Goal: Task Accomplishment & Management: Manage account settings

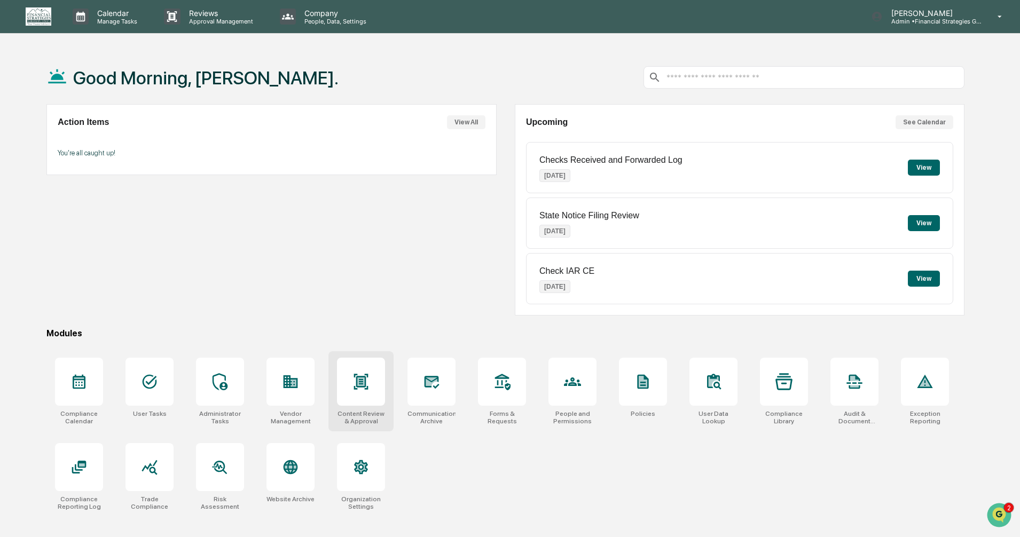
click at [367, 393] on div at bounding box center [361, 382] width 48 height 48
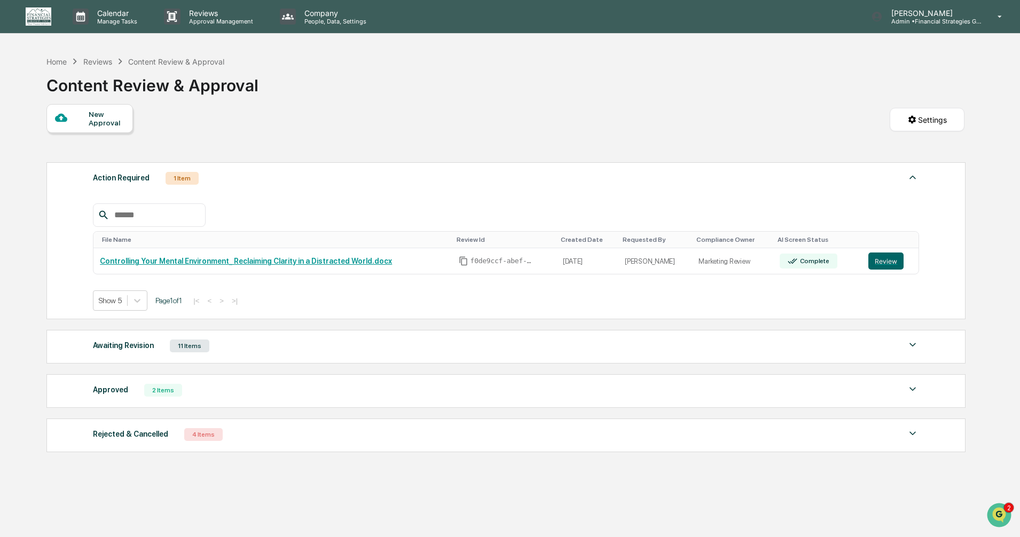
click at [910, 342] on img at bounding box center [912, 344] width 13 height 13
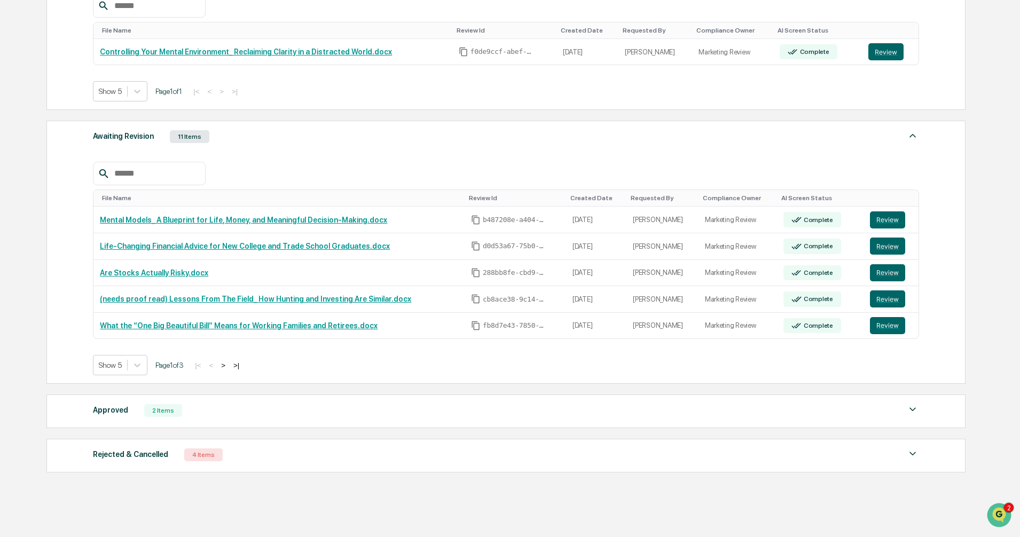
scroll to position [214, 0]
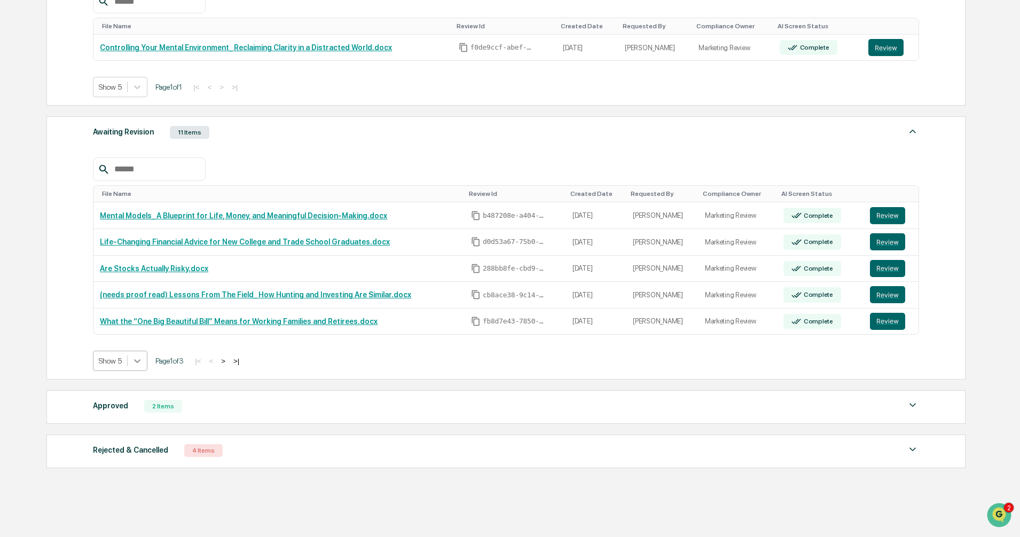
click at [134, 359] on icon at bounding box center [137, 361] width 11 height 11
click at [133, 417] on div "Show 20" at bounding box center [120, 420] width 55 height 17
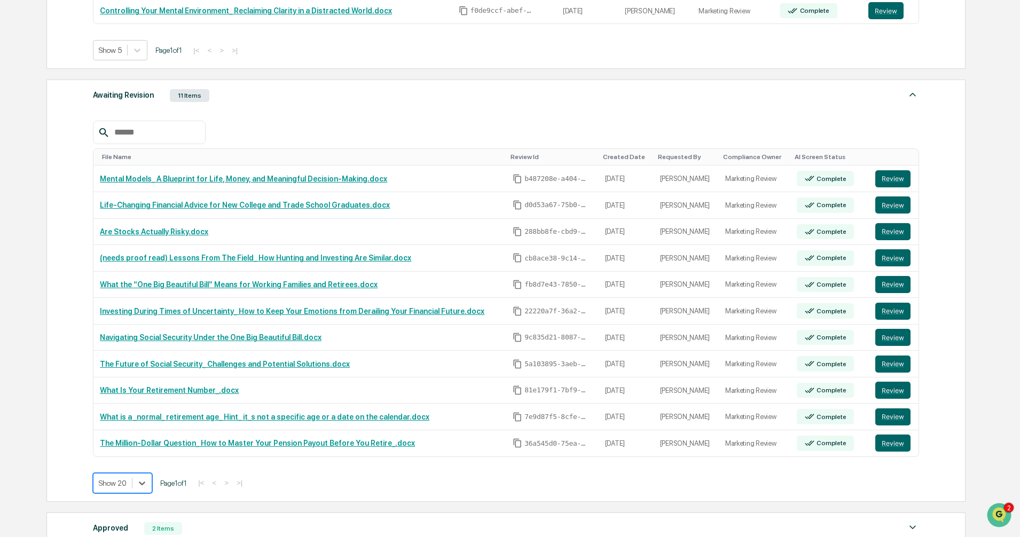
scroll to position [267, 0]
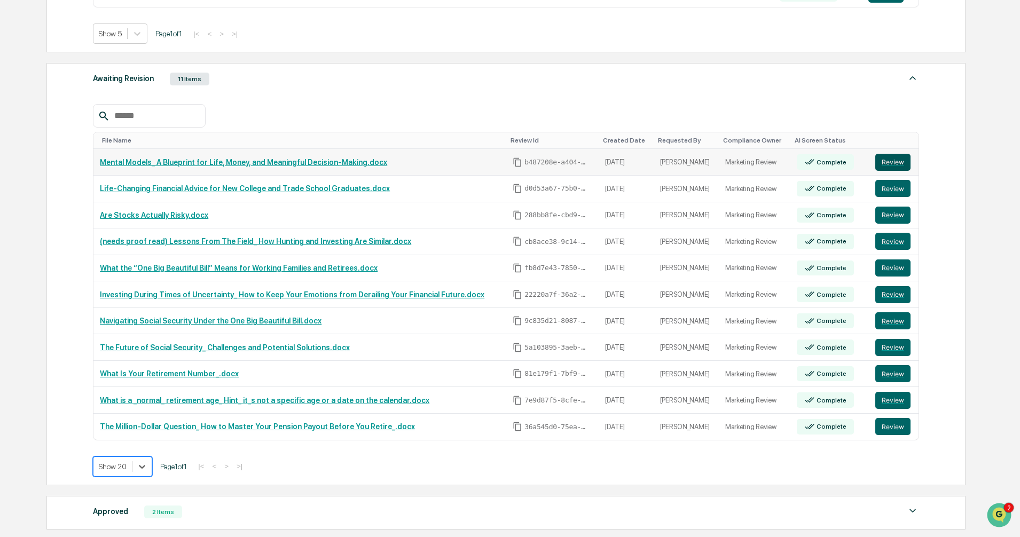
click at [889, 166] on button "Review" at bounding box center [892, 162] width 35 height 17
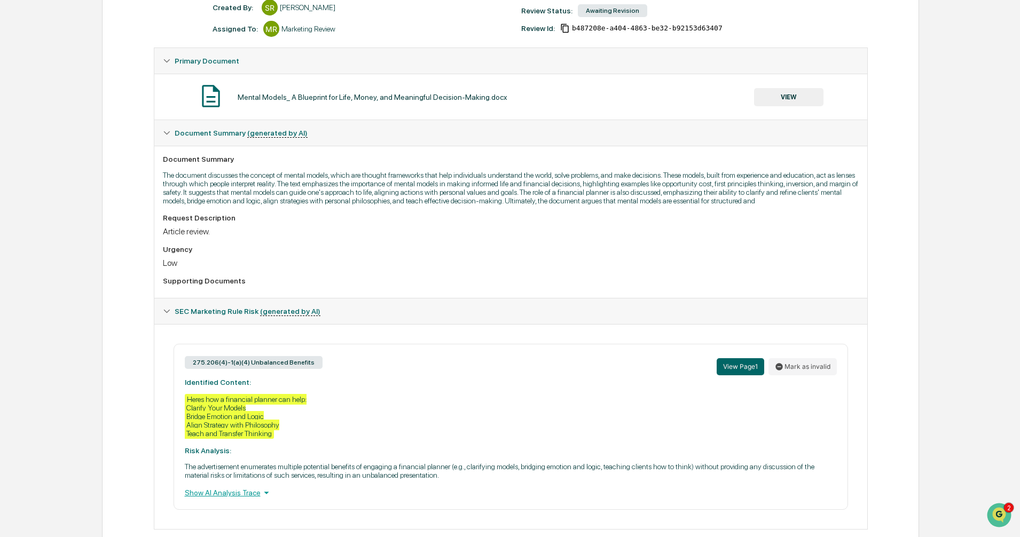
scroll to position [160, 0]
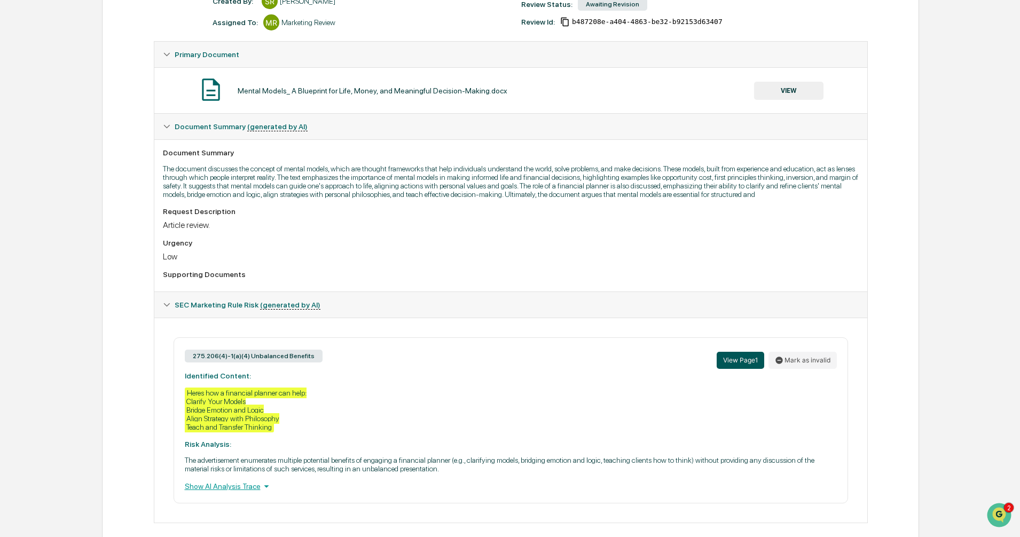
click at [748, 362] on button "View Page 1" at bounding box center [740, 360] width 48 height 17
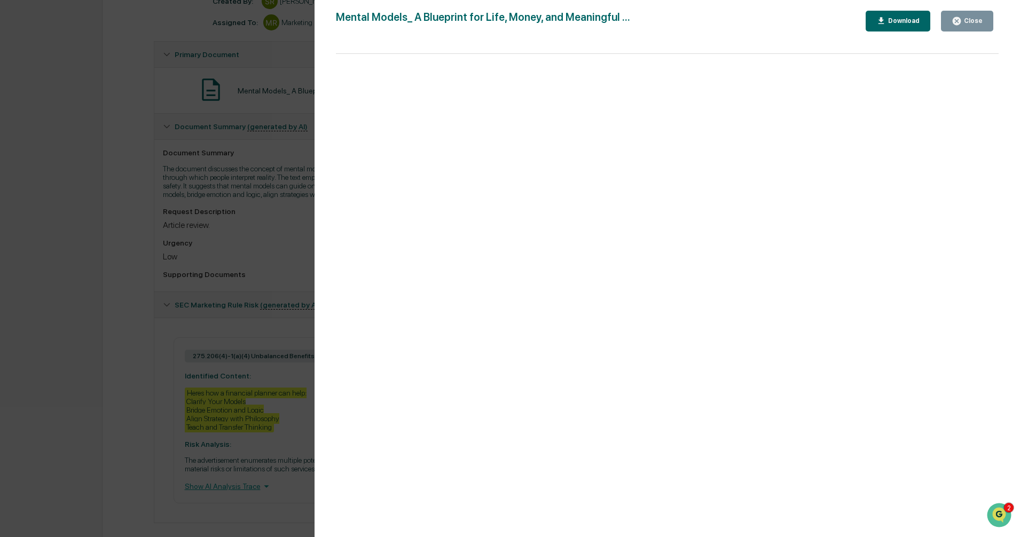
click at [968, 21] on div "Close" at bounding box center [971, 20] width 21 height 7
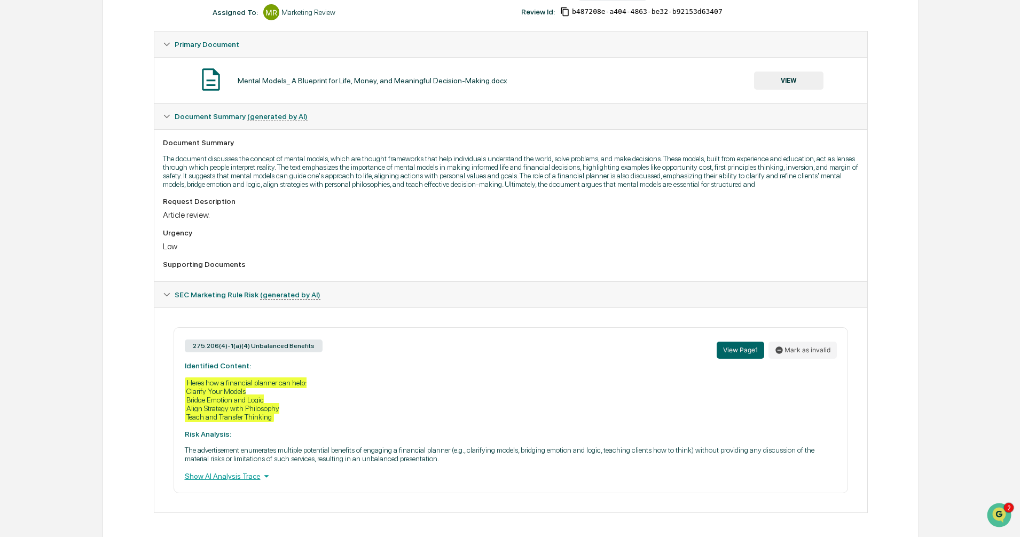
scroll to position [173, 0]
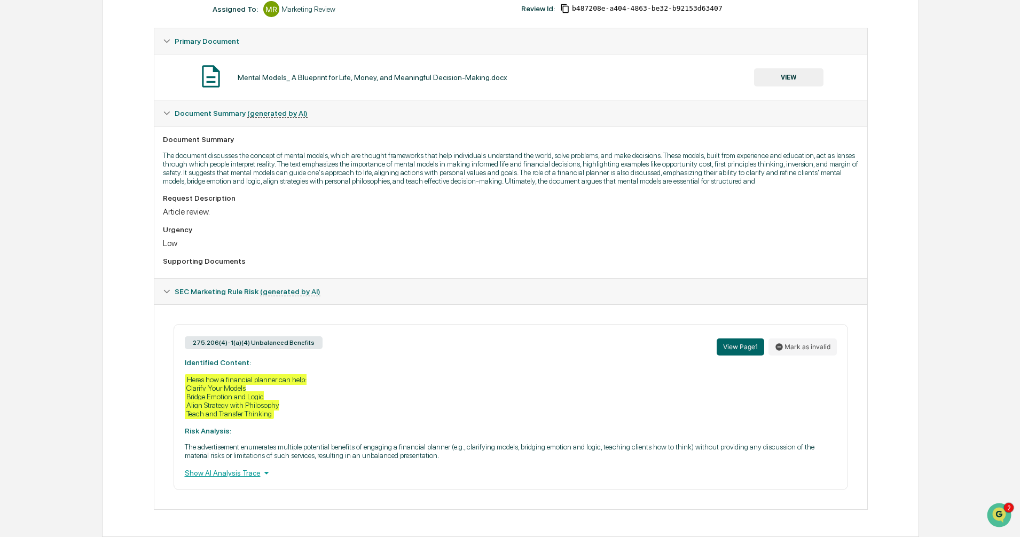
click at [163, 117] on icon at bounding box center [166, 112] width 7 height 7
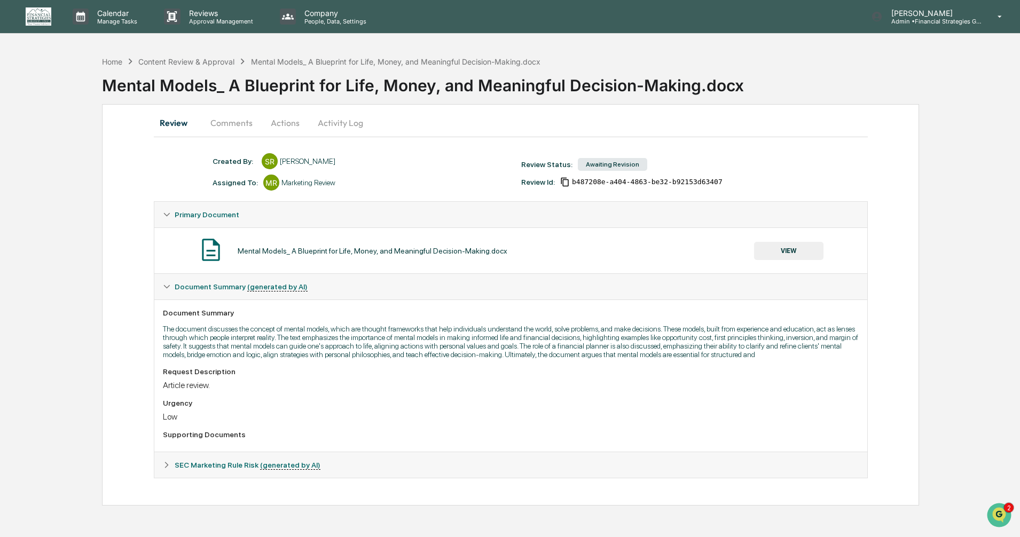
scroll to position [0, 0]
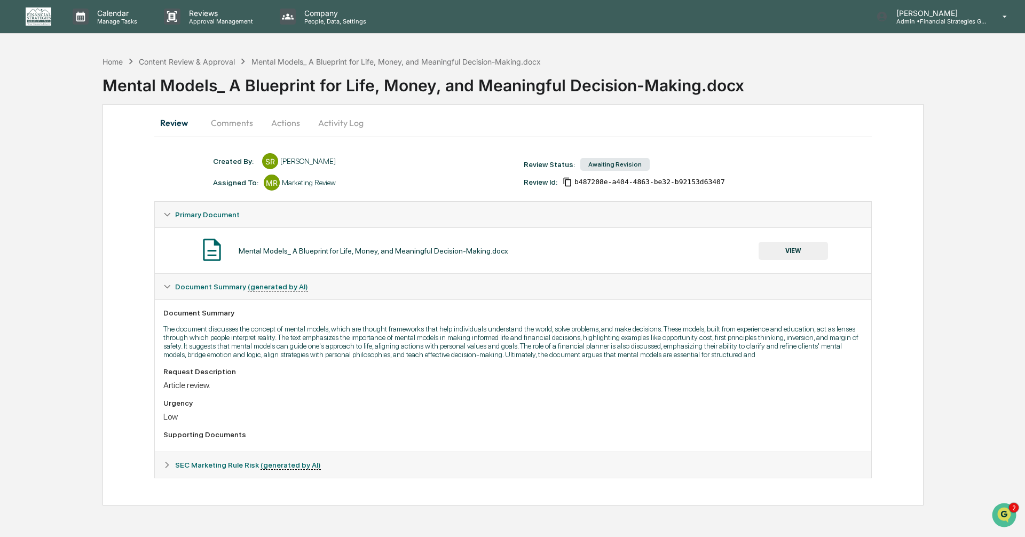
click at [165, 290] on icon at bounding box center [166, 286] width 7 height 7
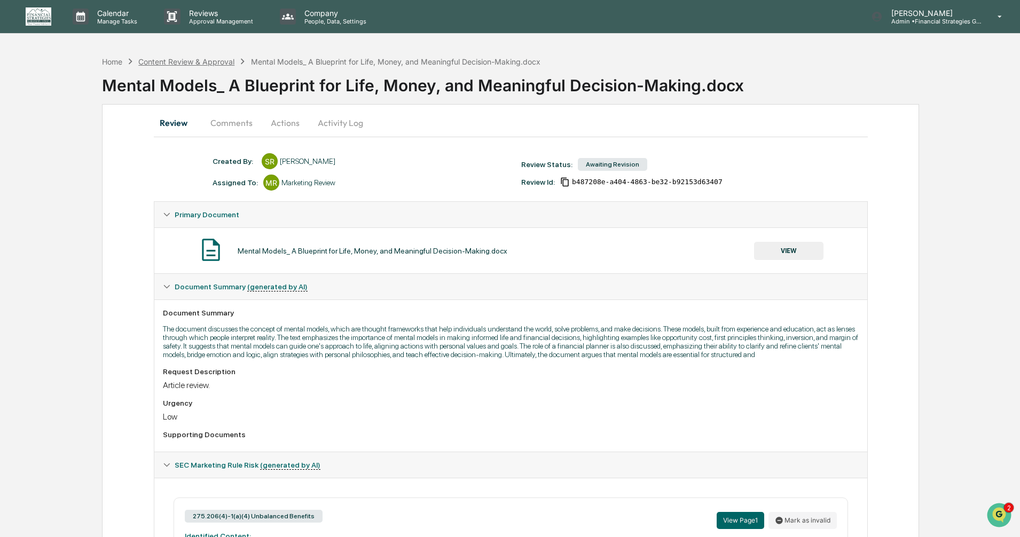
click at [203, 62] on div "Content Review & Approval" at bounding box center [186, 61] width 96 height 9
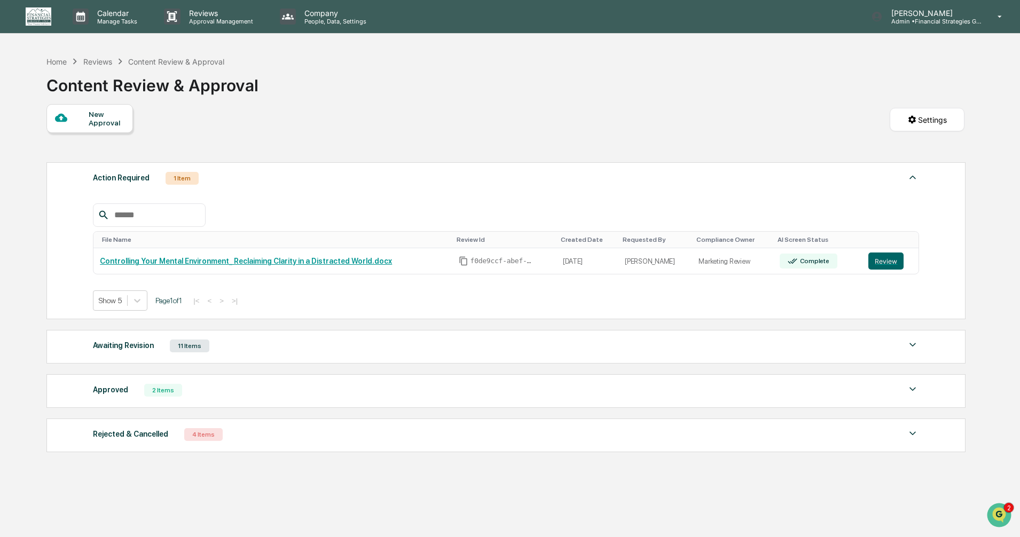
click at [772, 349] on div "Awaiting Revision 11 Items" at bounding box center [506, 345] width 826 height 15
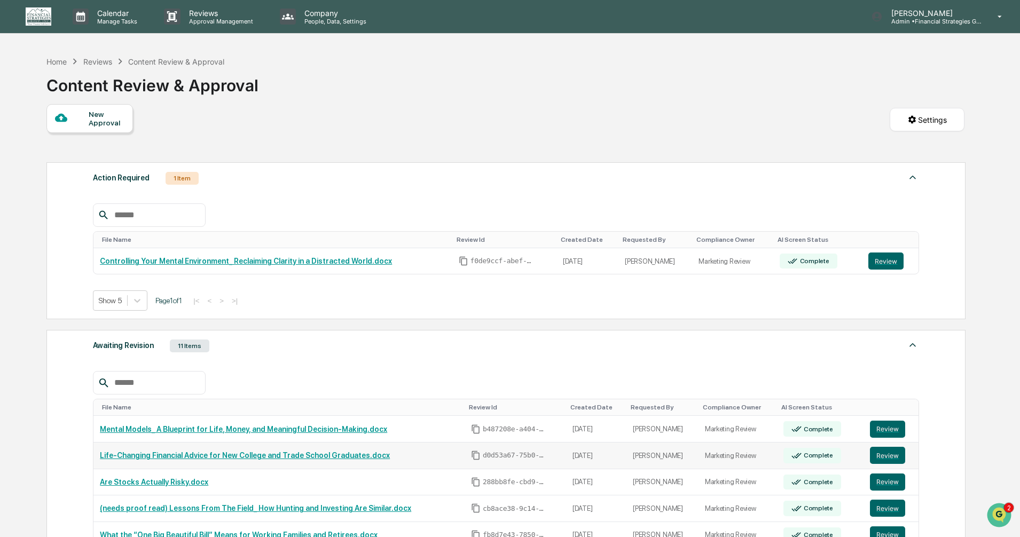
click at [194, 457] on link "Life-Changing Financial Advice for New College and Trade School Graduates.docx" at bounding box center [245, 455] width 290 height 9
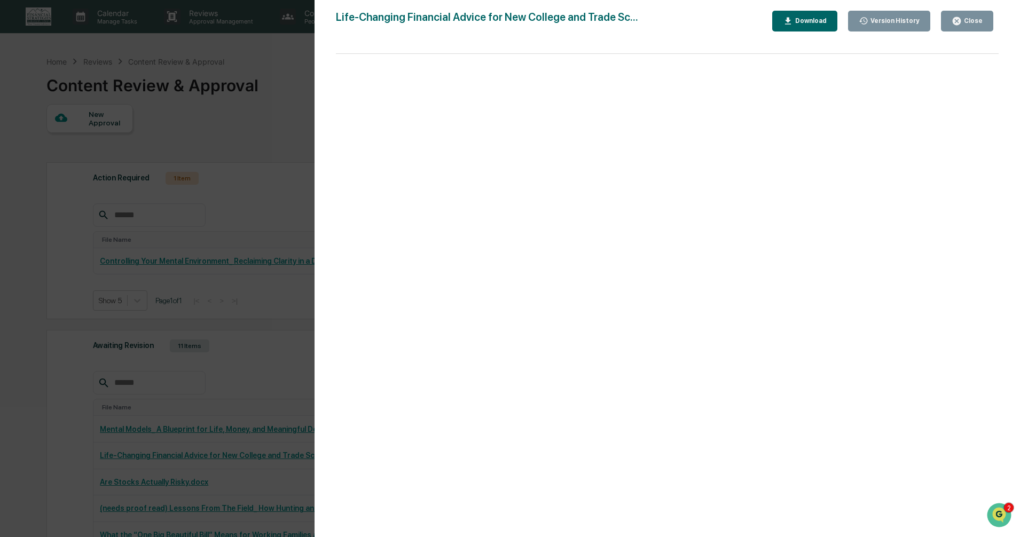
click at [971, 22] on div "Close" at bounding box center [971, 20] width 21 height 7
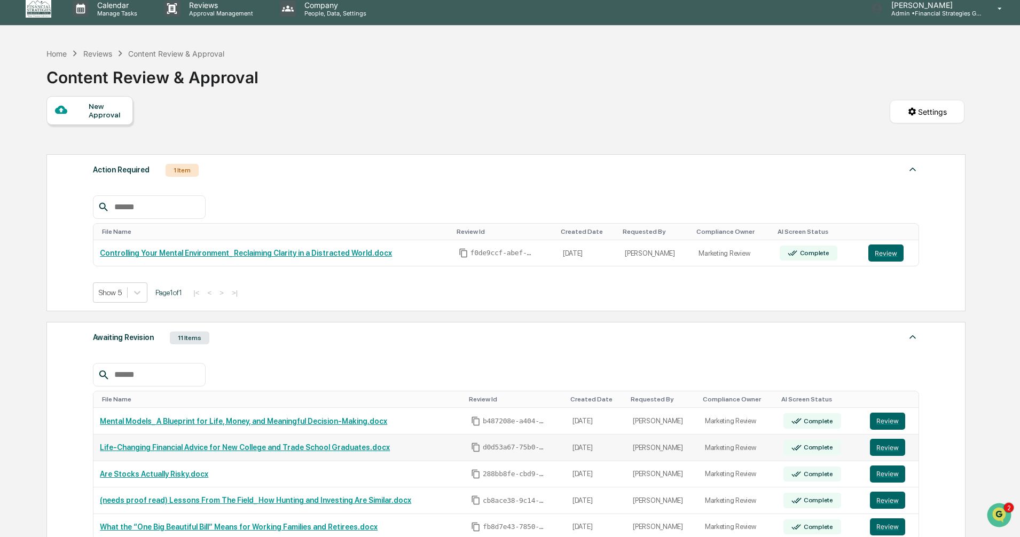
scroll to position [107, 0]
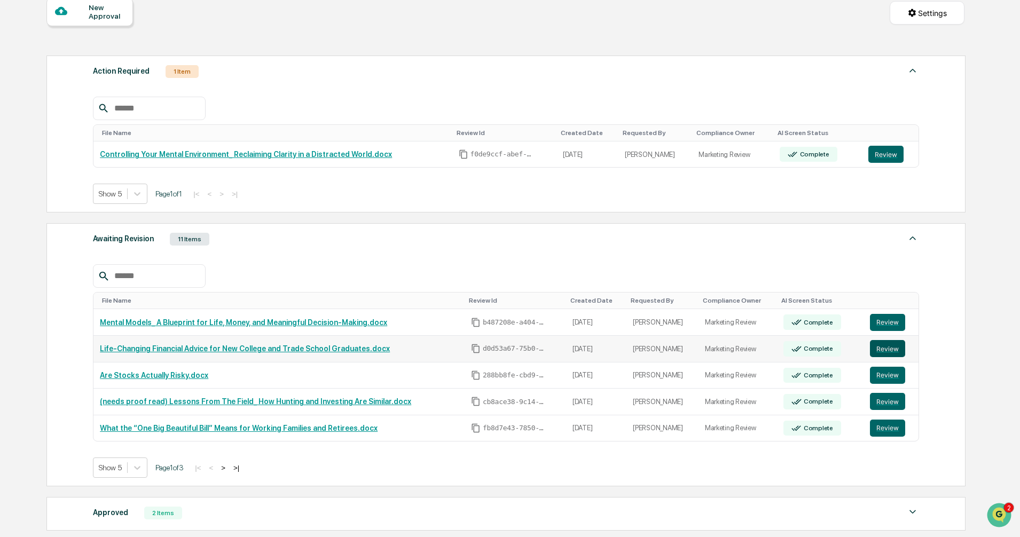
click at [893, 349] on button "Review" at bounding box center [887, 348] width 35 height 17
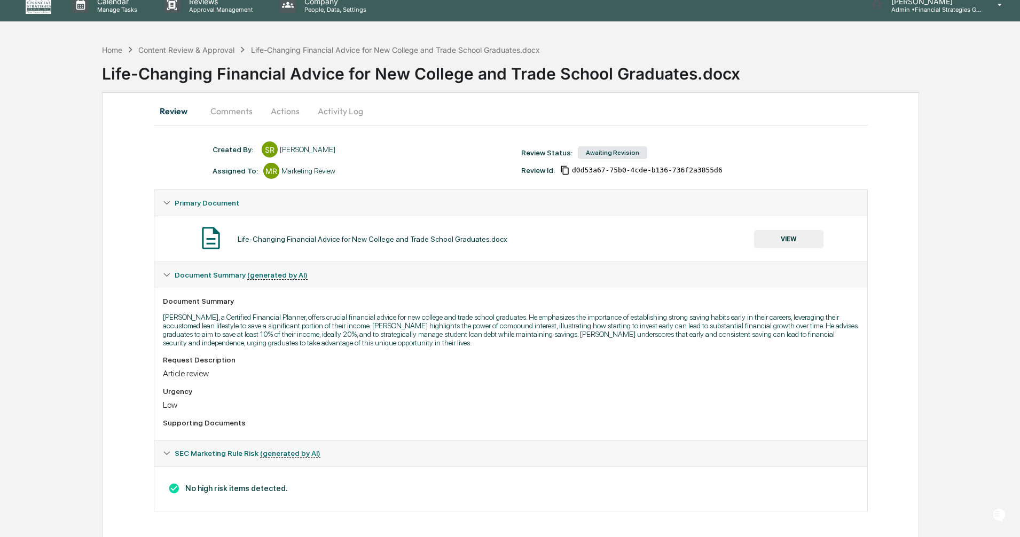
scroll to position [13, 0]
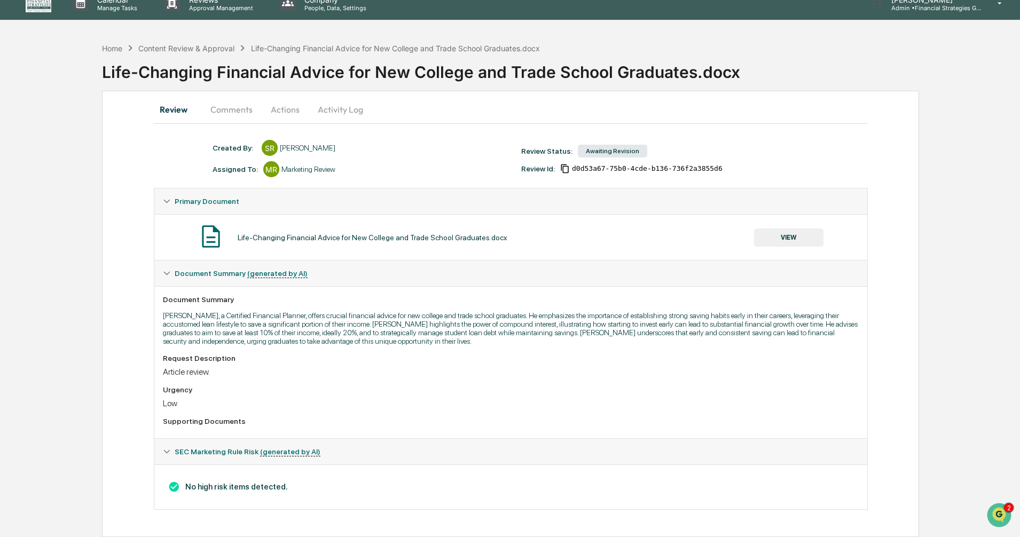
click at [168, 277] on icon at bounding box center [166, 273] width 7 height 7
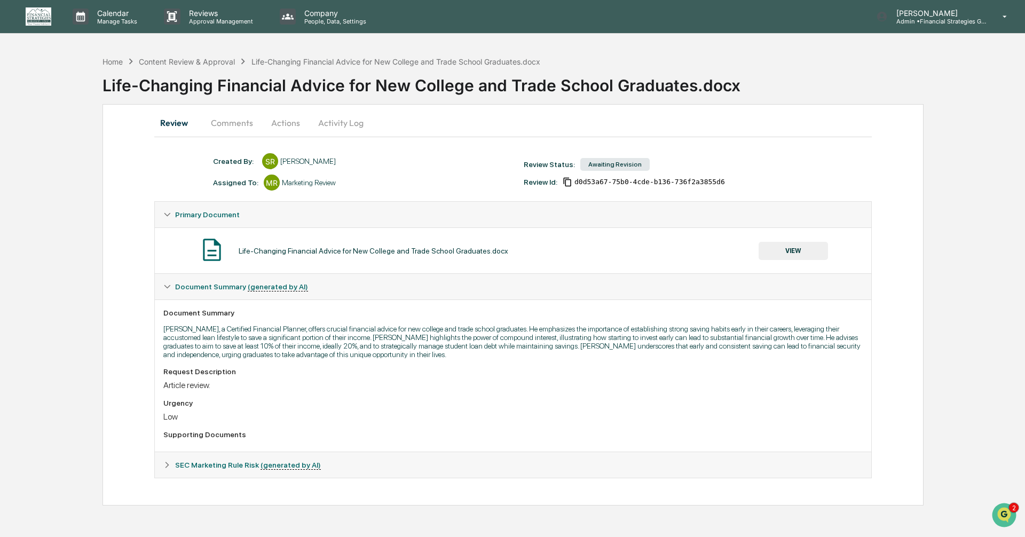
click at [166, 290] on icon at bounding box center [166, 286] width 7 height 7
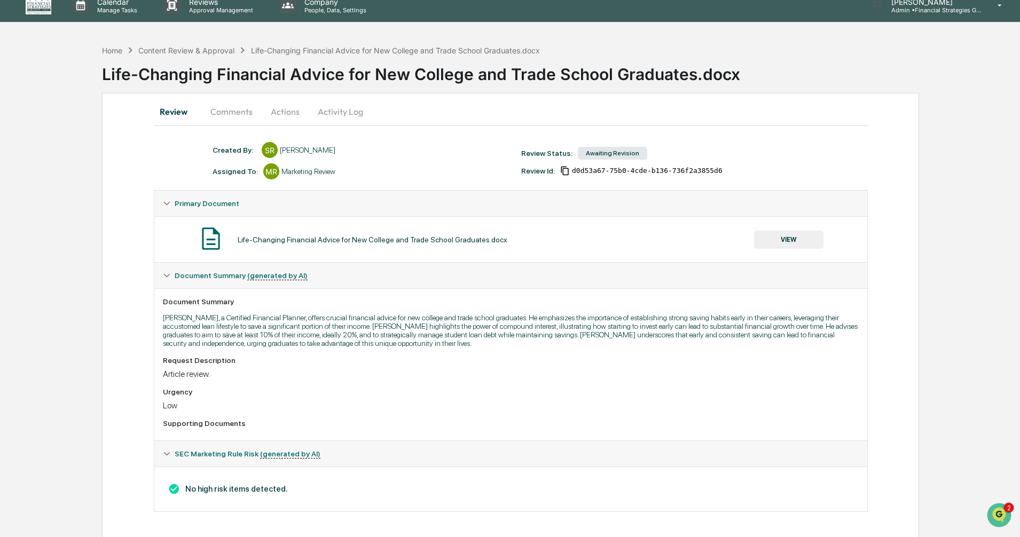
scroll to position [13, 0]
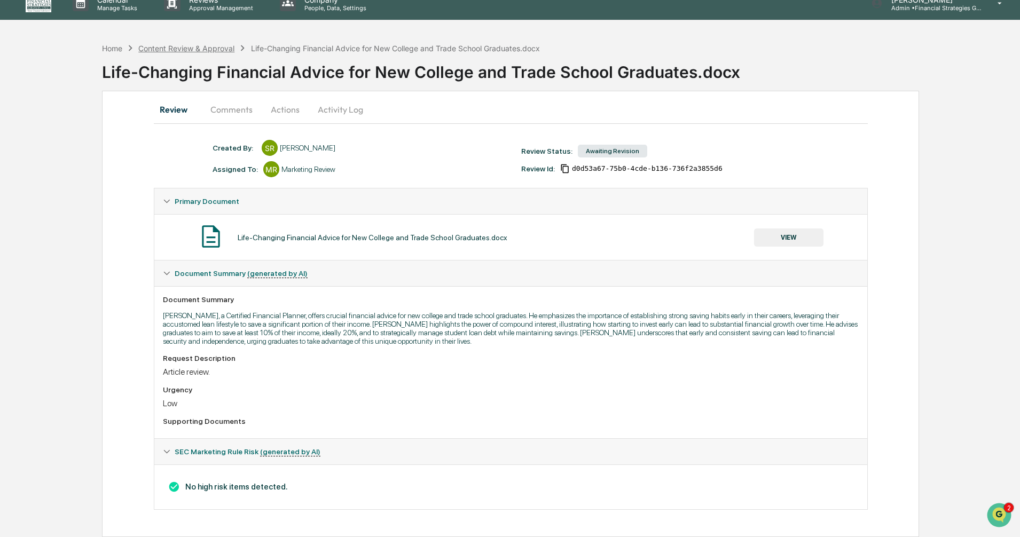
click at [181, 52] on div "Content Review & Approval" at bounding box center [186, 48] width 96 height 9
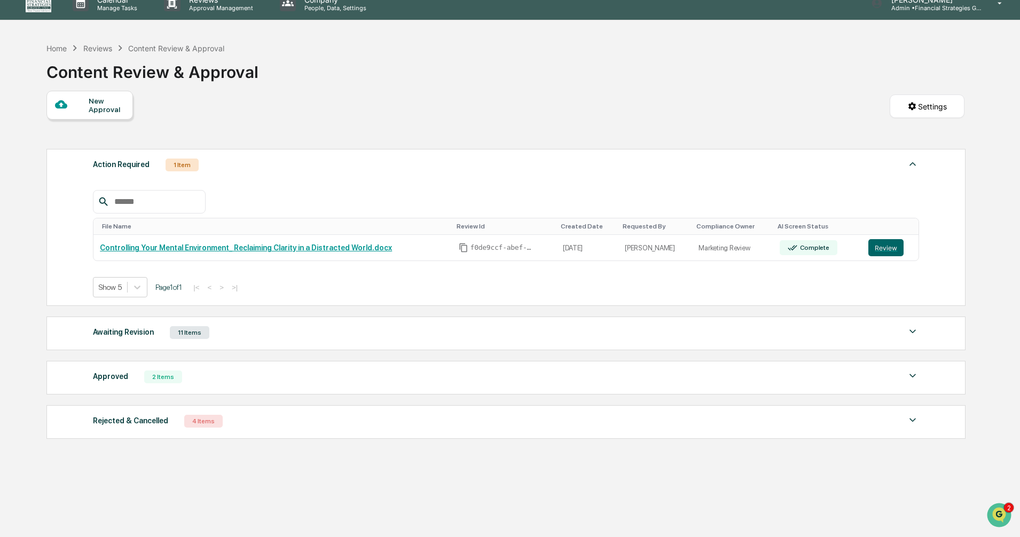
click at [911, 333] on img at bounding box center [912, 331] width 13 height 13
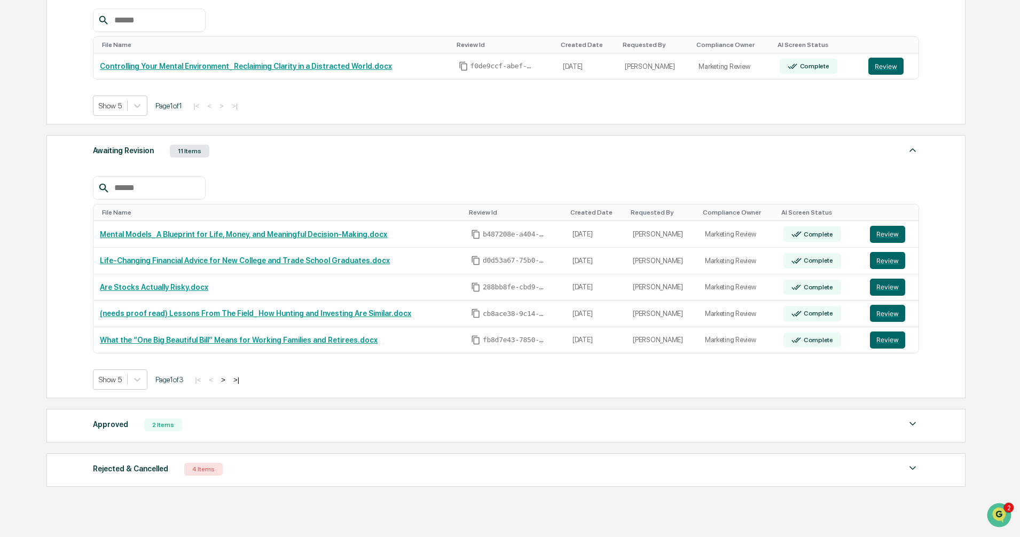
scroll to position [227, 0]
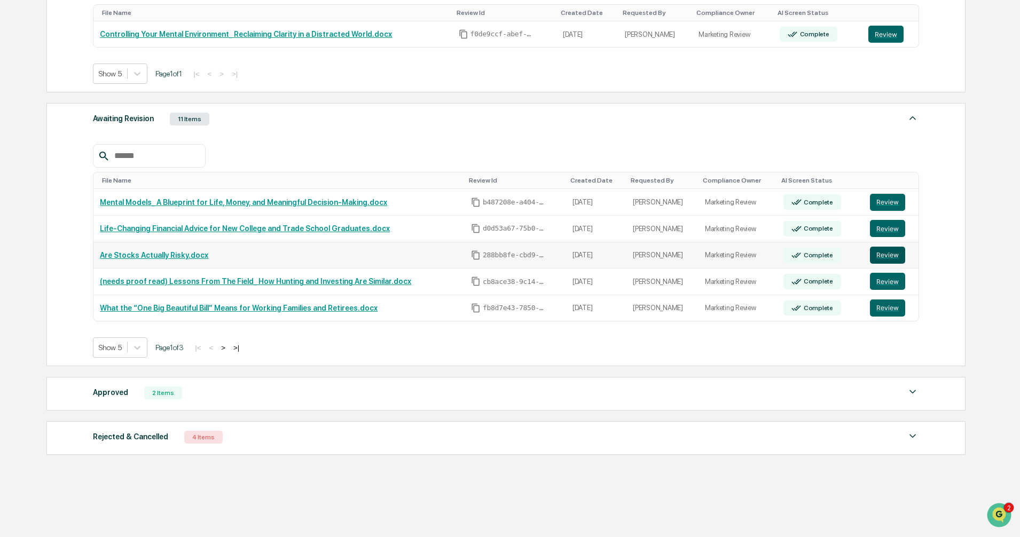
click at [875, 257] on button "Review" at bounding box center [887, 255] width 35 height 17
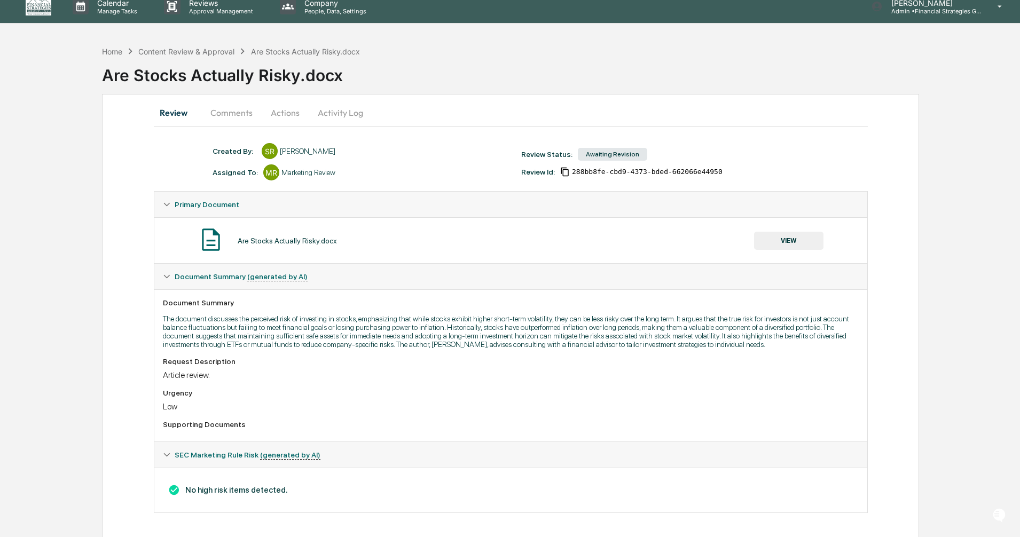
scroll to position [13, 0]
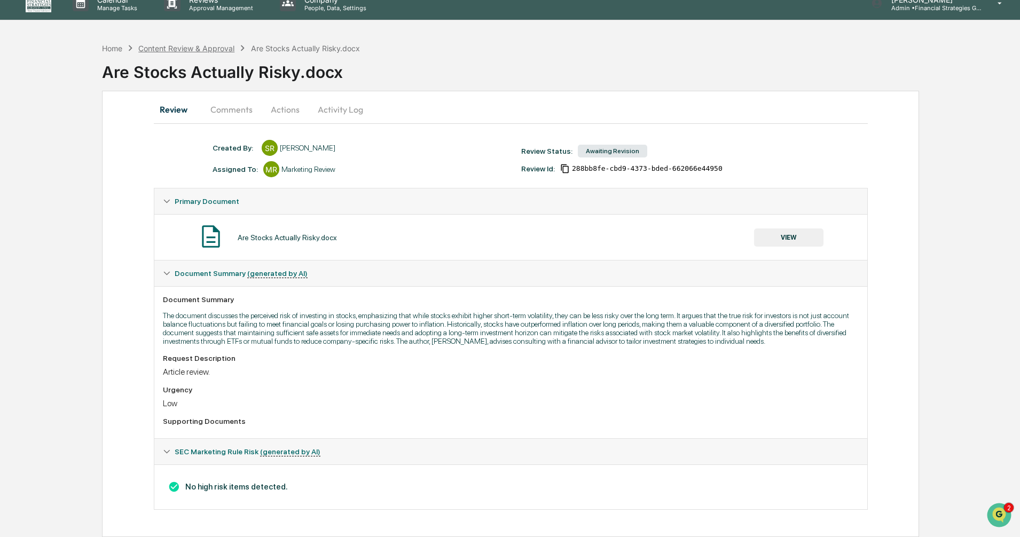
click at [215, 49] on div "Content Review & Approval" at bounding box center [186, 48] width 96 height 9
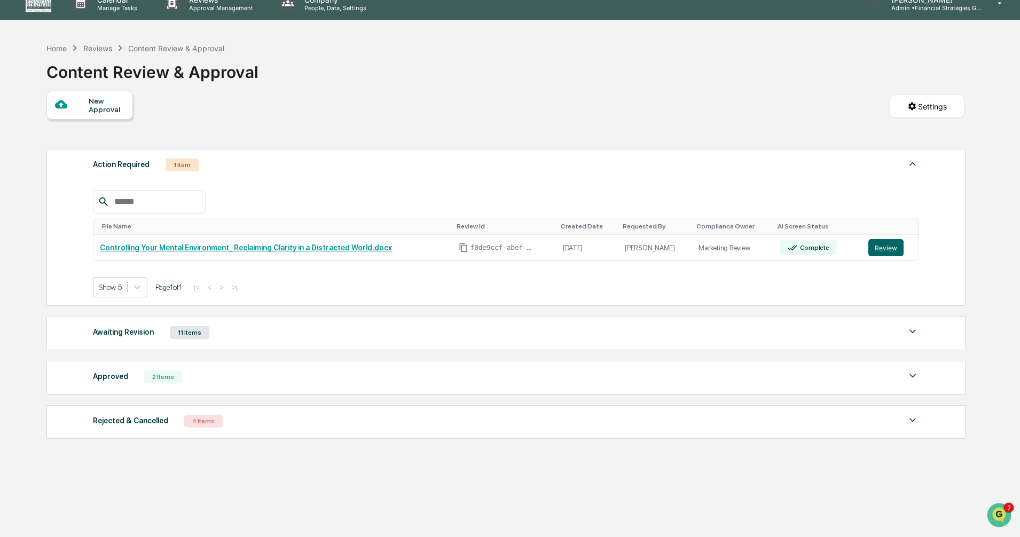
click at [919, 332] on div "Awaiting Revision 11 Items File Name Review Id Created Date Requested By Compli…" at bounding box center [505, 334] width 919 height 34
click at [913, 328] on img at bounding box center [912, 331] width 13 height 13
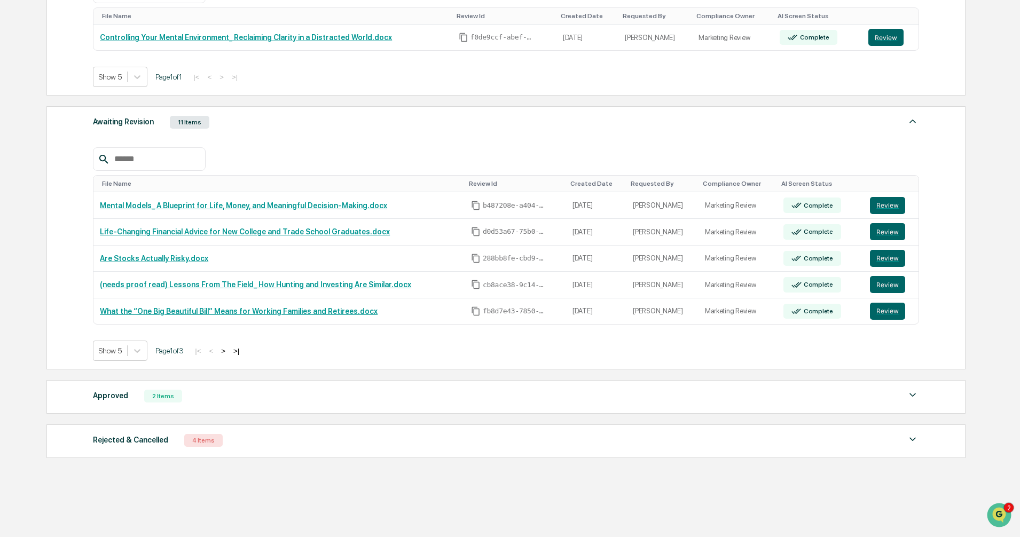
scroll to position [227, 0]
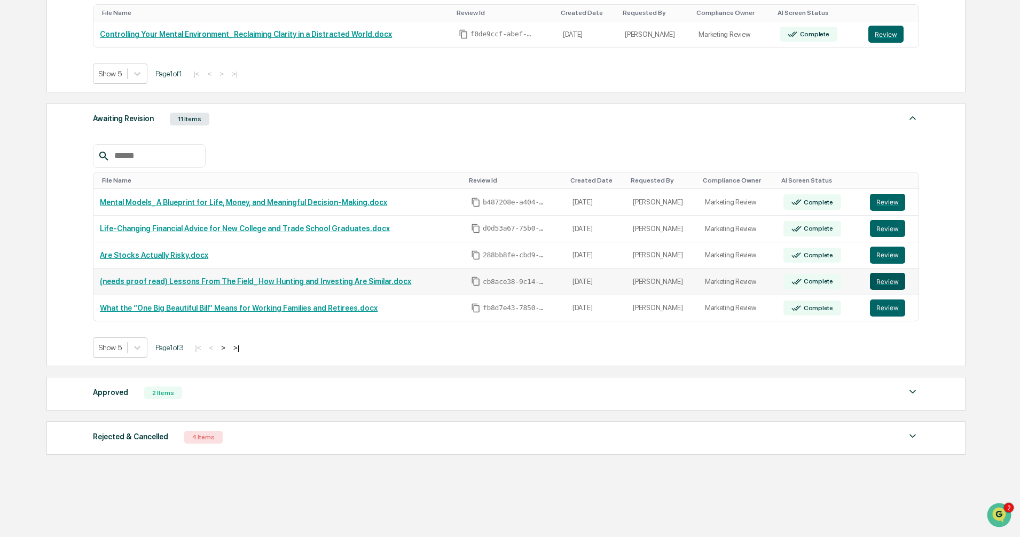
click at [879, 283] on button "Review" at bounding box center [887, 281] width 35 height 17
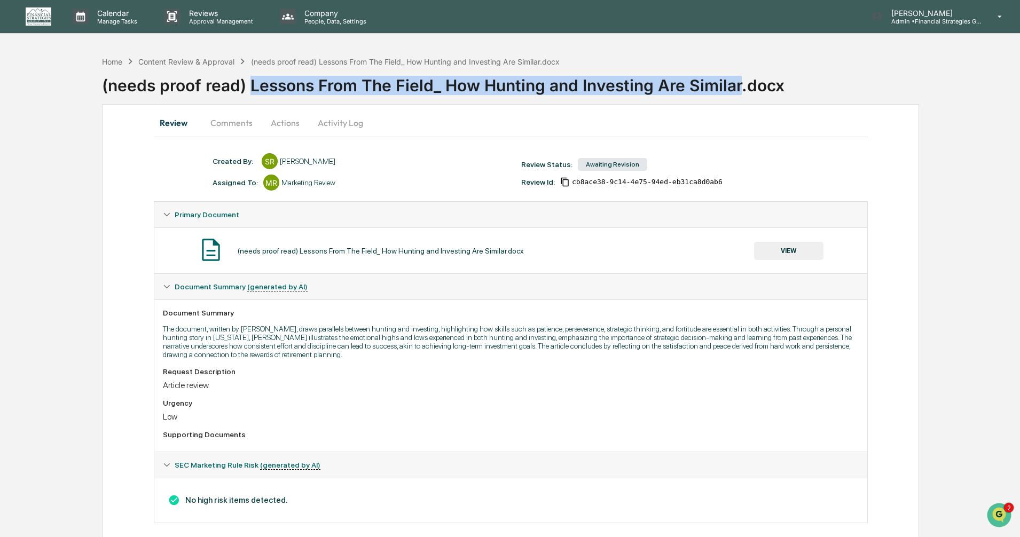
drag, startPoint x: 250, startPoint y: 86, endPoint x: 740, endPoint y: 91, distance: 489.5
click at [740, 91] on div "(needs proof read) Lessons From The Field_ How Hunting and Investing Are Simila…" at bounding box center [561, 81] width 918 height 28
copy div "Lessons From The Field_ How Hunting and Investing Are Similar"
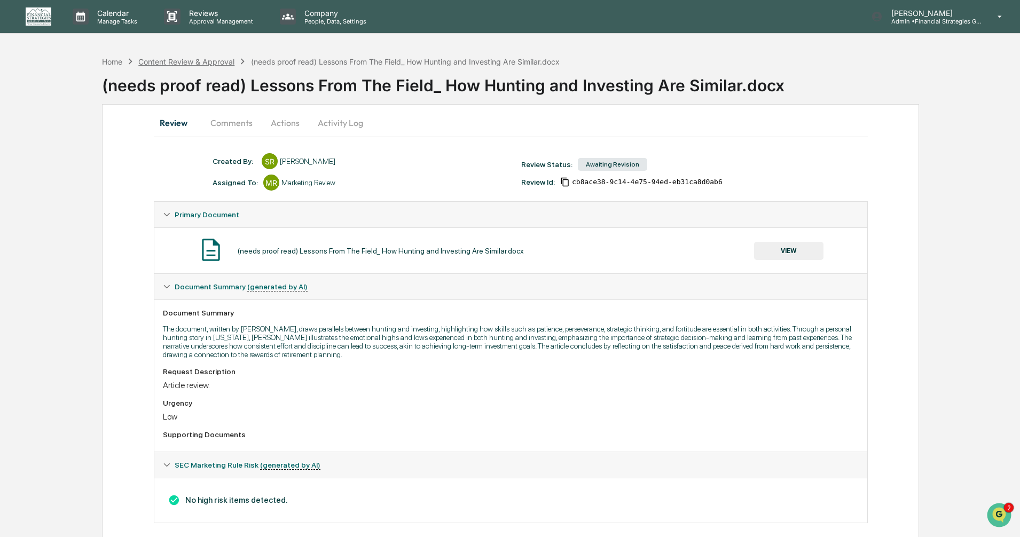
click at [203, 62] on div "Content Review & Approval" at bounding box center [186, 61] width 96 height 9
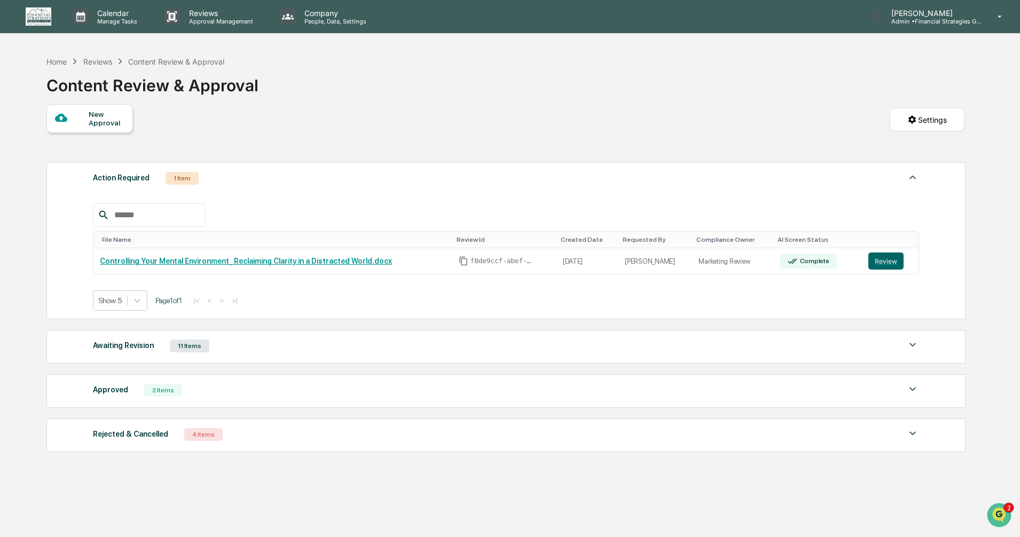
click at [915, 343] on img at bounding box center [912, 344] width 13 height 13
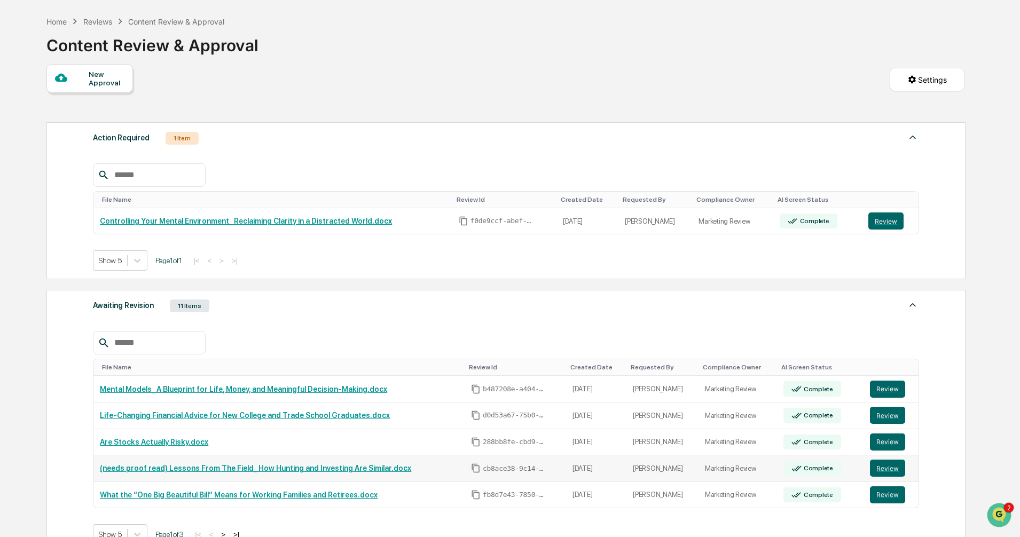
scroll to position [107, 0]
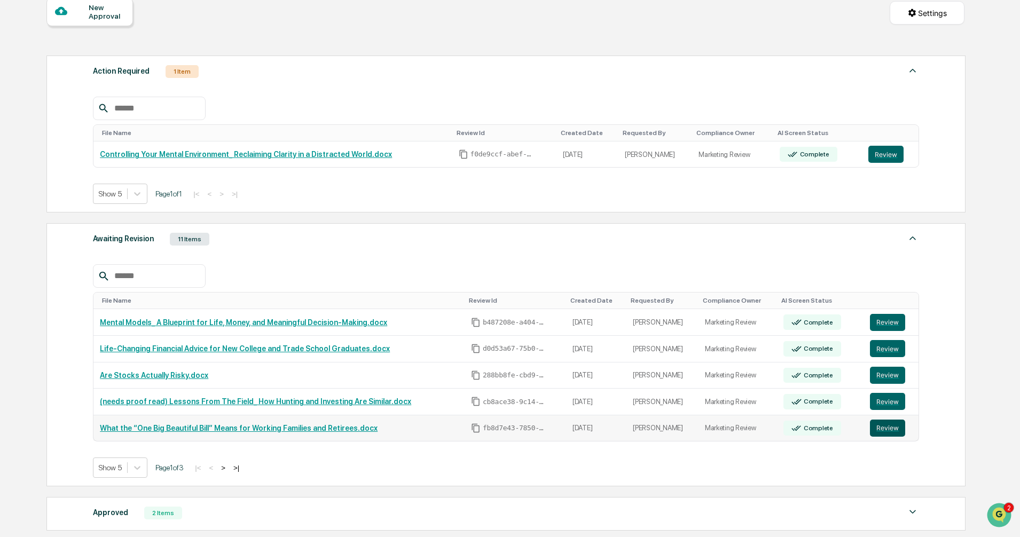
click at [876, 425] on button "Review" at bounding box center [887, 428] width 35 height 17
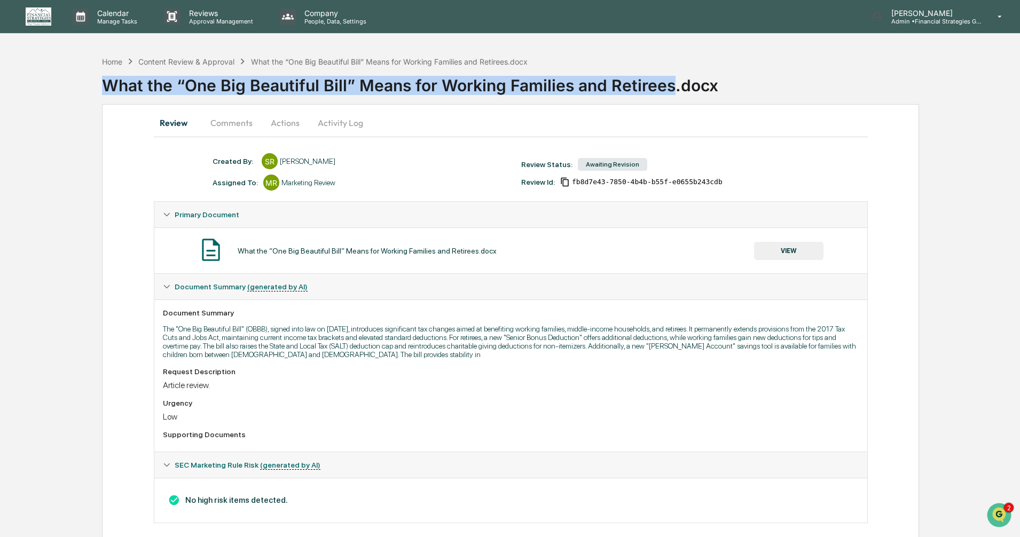
drag, startPoint x: 104, startPoint y: 84, endPoint x: 670, endPoint y: 87, distance: 566.4
click at [670, 87] on div "What the “One Big Beautiful Bill” Means for Working Families and Retirees.docx" at bounding box center [561, 81] width 918 height 28
copy div "What the “One Big Beautiful Bill” Means for Working Families and Retirees"
drag, startPoint x: 63, startPoint y: 171, endPoint x: 71, endPoint y: 167, distance: 9.1
click at [63, 171] on div "Home Content Review & Approval What the “One Big Beautiful Bill” Means for Work…" at bounding box center [510, 301] width 1020 height 500
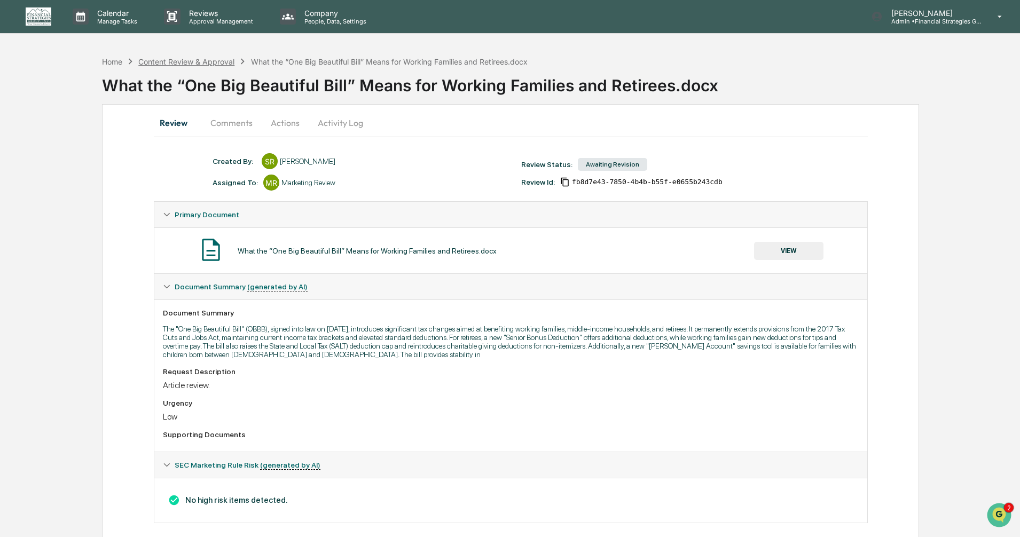
click at [188, 64] on div "Content Review & Approval" at bounding box center [186, 61] width 96 height 9
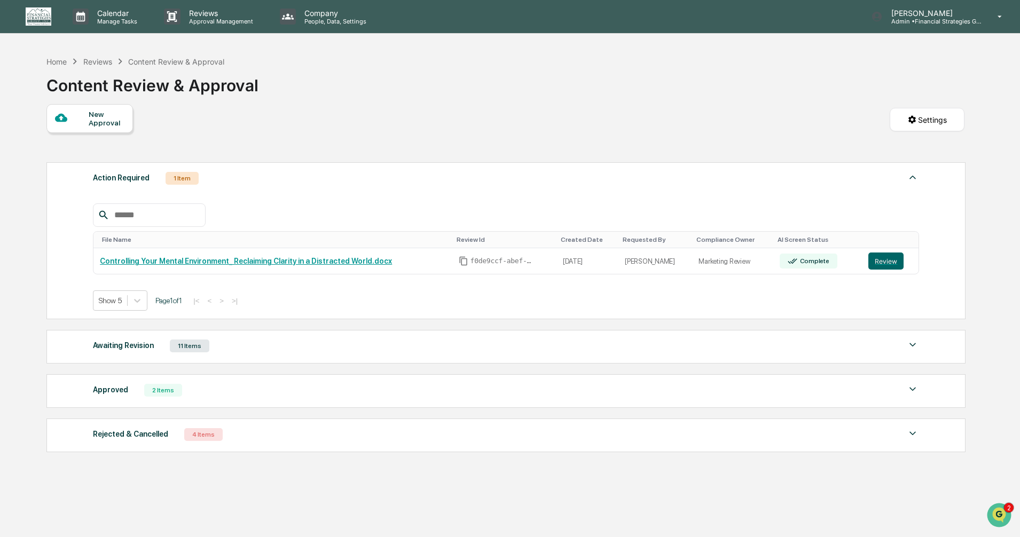
click at [914, 343] on img at bounding box center [912, 344] width 13 height 13
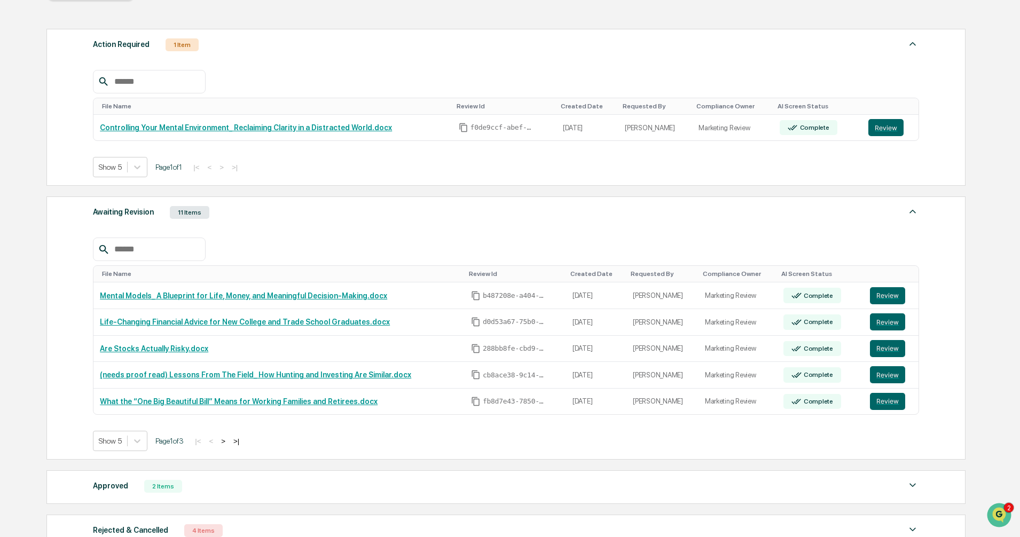
scroll to position [214, 0]
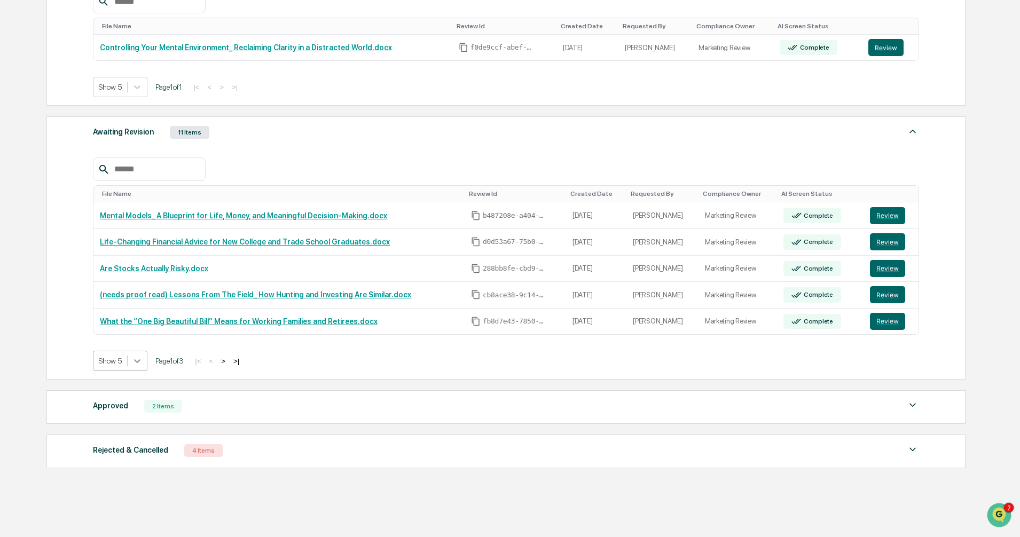
click at [137, 353] on div at bounding box center [137, 360] width 19 height 19
click at [126, 408] on div "Show 10" at bounding box center [120, 402] width 55 height 17
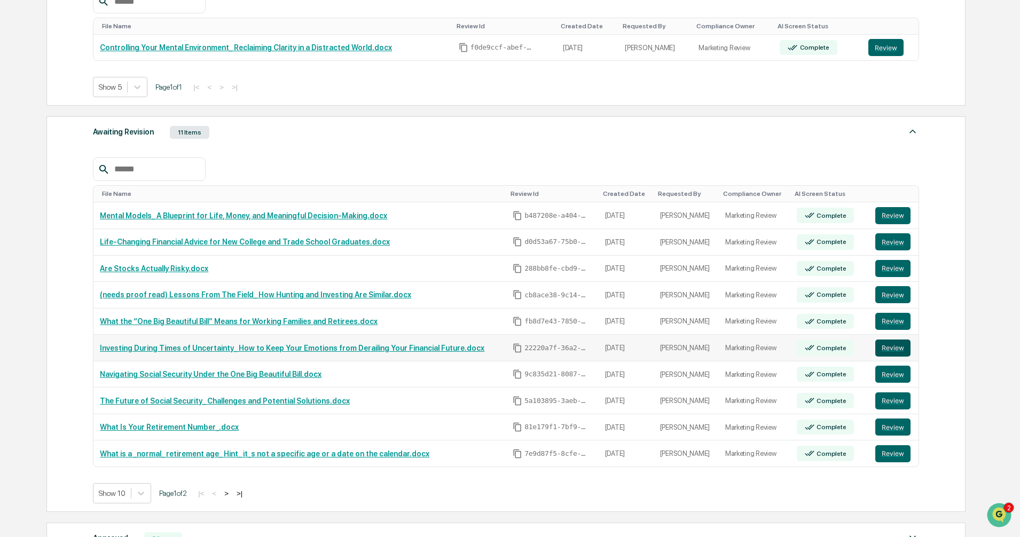
click at [884, 349] on button "Review" at bounding box center [892, 347] width 35 height 17
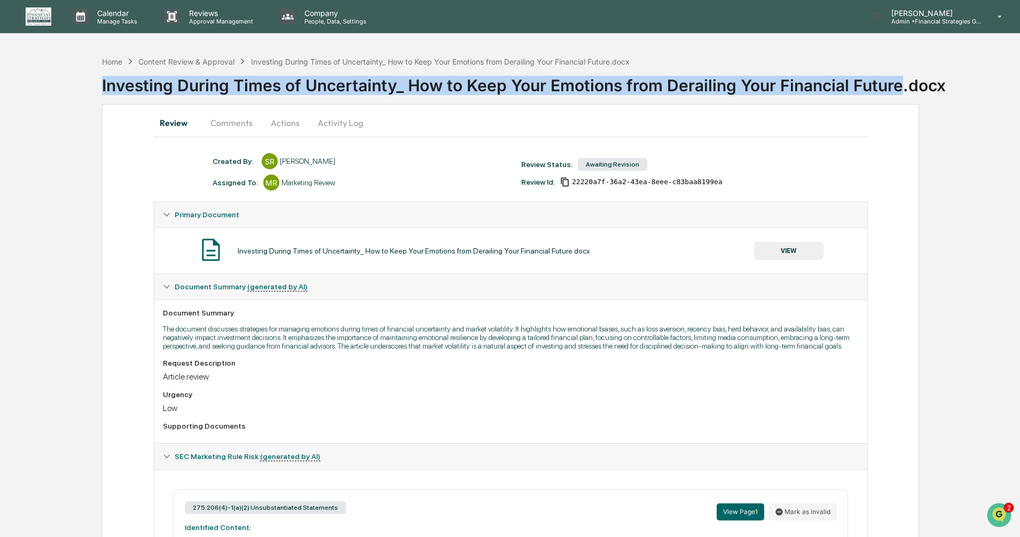
drag, startPoint x: 102, startPoint y: 84, endPoint x: 897, endPoint y: 84, distance: 794.3
click at [897, 84] on div "Investing During Times of Uncertainty_ How to Keep Your Emotions from Derailing…" at bounding box center [561, 81] width 918 height 28
copy div "Investing During Times of Uncertainty_ How to Keep Your Emotions from Derailing…"
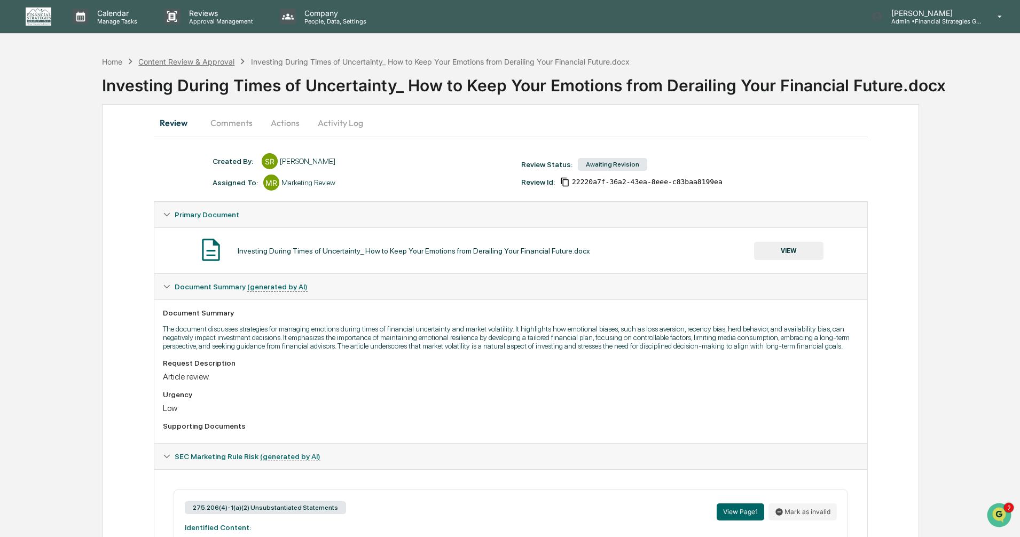
click at [212, 60] on div "Content Review & Approval" at bounding box center [186, 61] width 96 height 9
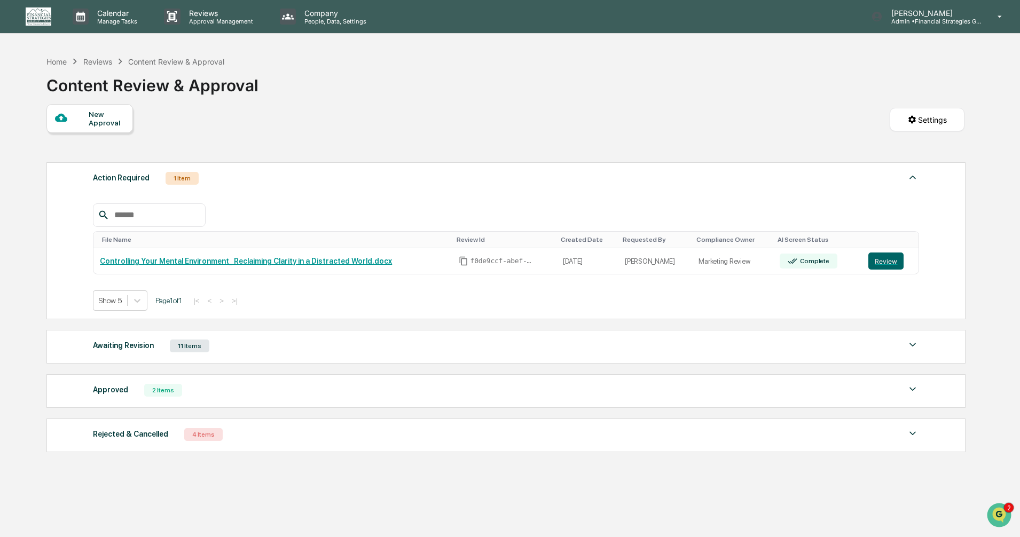
click at [912, 346] on img at bounding box center [912, 344] width 13 height 13
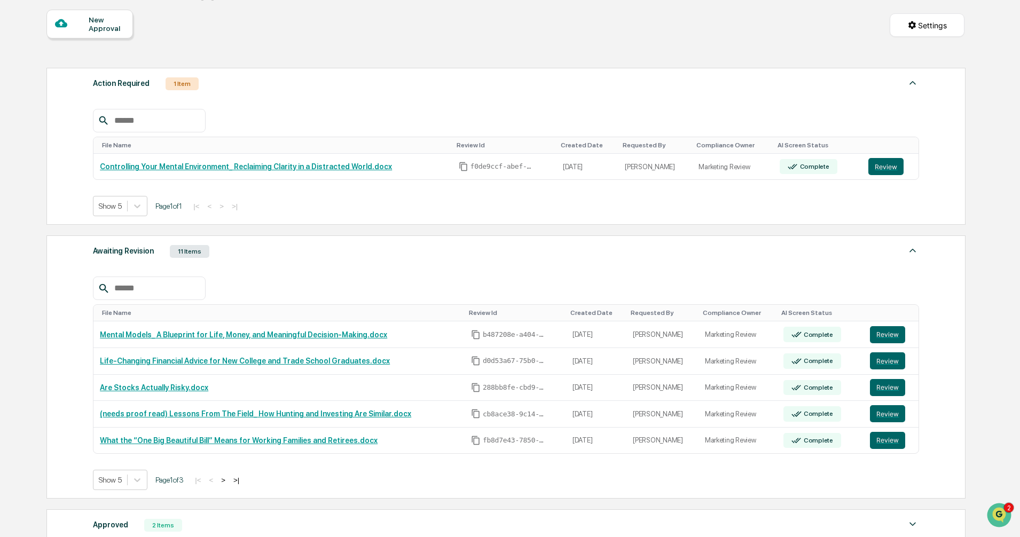
scroll to position [214, 0]
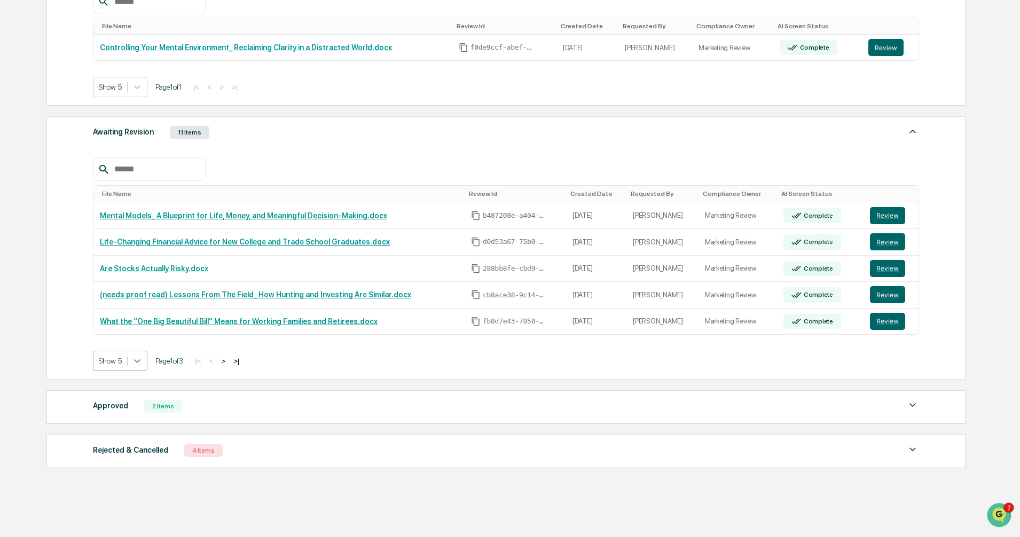
click at [141, 361] on icon at bounding box center [137, 361] width 11 height 11
click at [120, 425] on div "Show 20" at bounding box center [120, 420] width 55 height 17
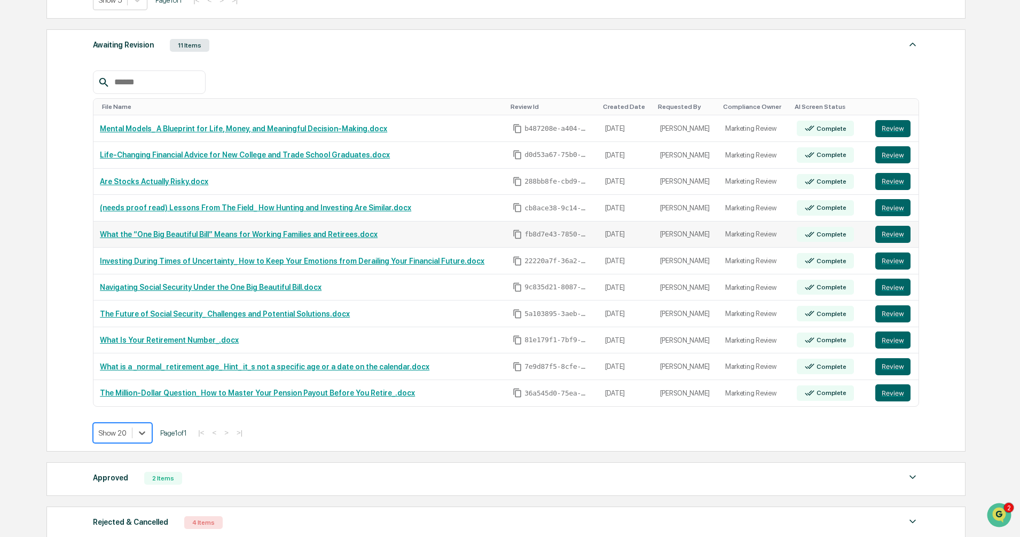
scroll to position [320, 0]
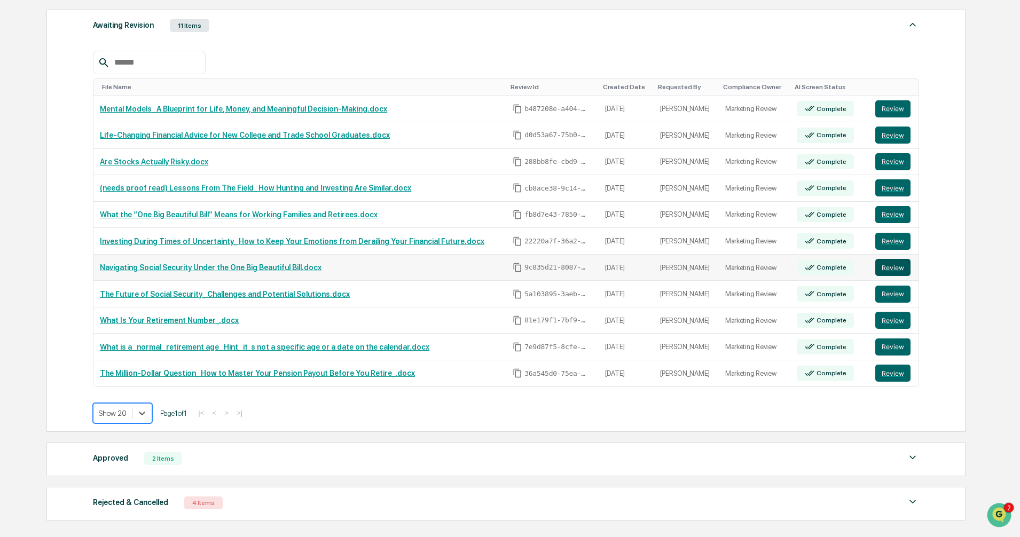
click at [896, 269] on button "Review" at bounding box center [892, 267] width 35 height 17
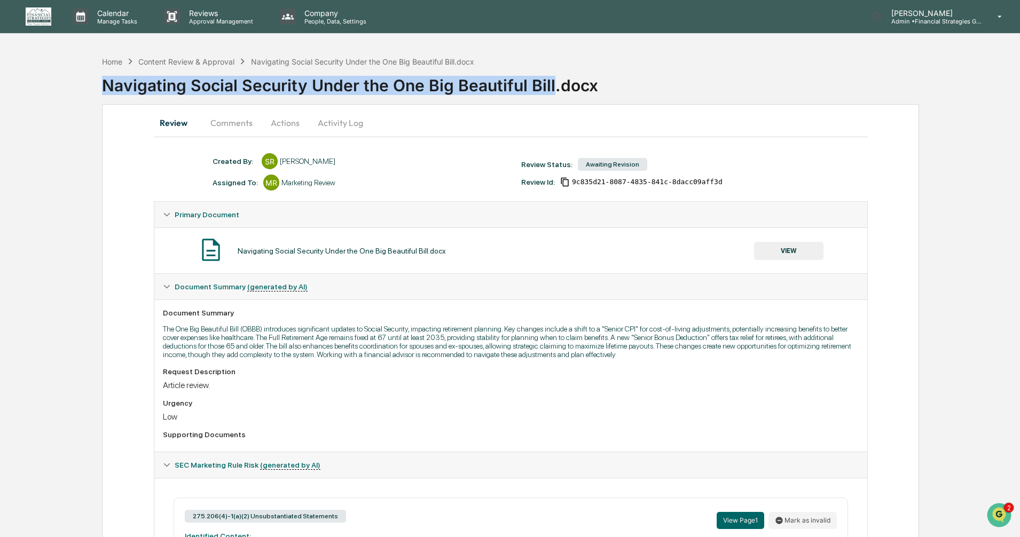
drag, startPoint x: 102, startPoint y: 85, endPoint x: 550, endPoint y: 83, distance: 447.3
click at [550, 83] on div "Navigating Social Security Under the One Big Beautiful Bill.docx" at bounding box center [561, 81] width 918 height 28
copy div "Navigating Social Security Under the One Big Beautiful Bill"
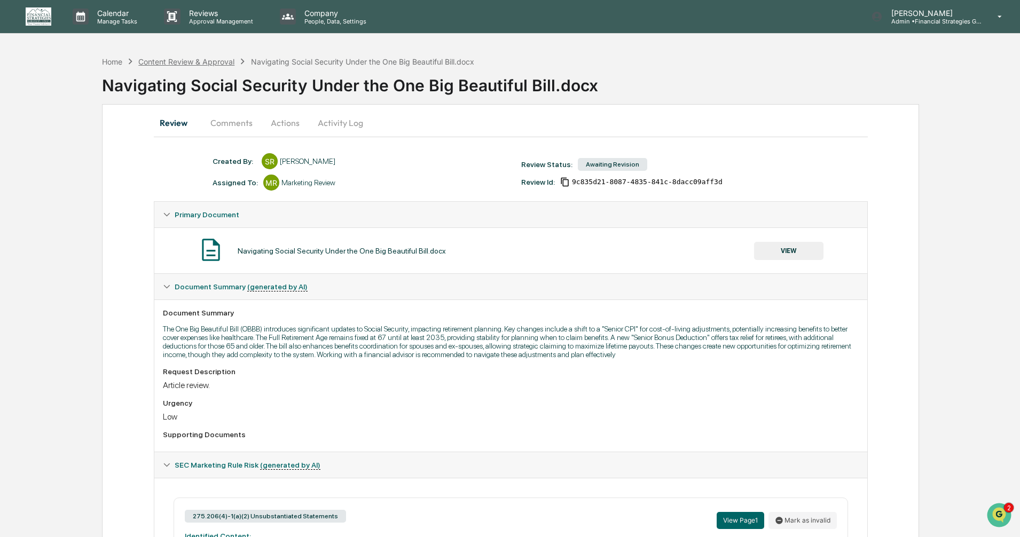
click at [179, 65] on div "Content Review & Approval" at bounding box center [186, 61] width 96 height 9
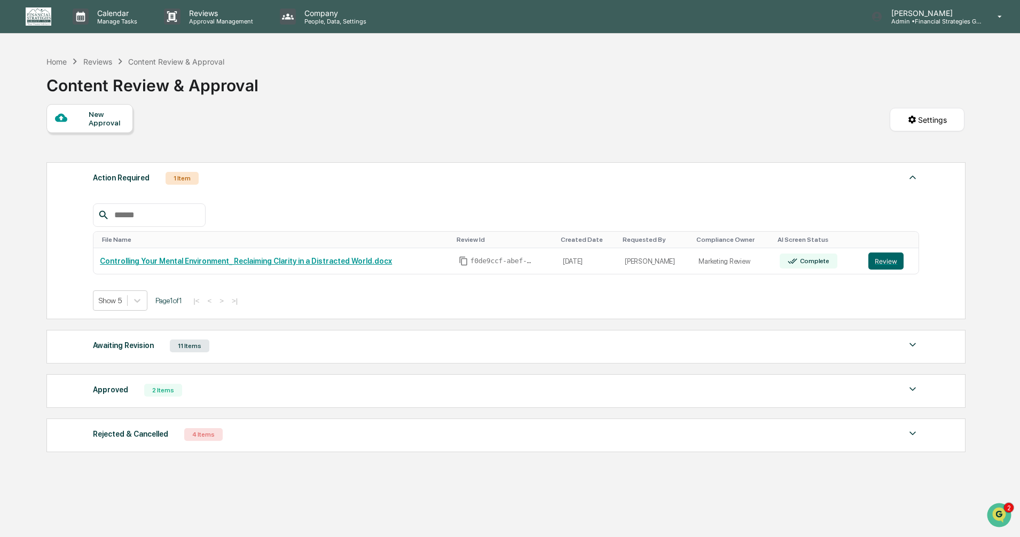
scroll to position [51, 0]
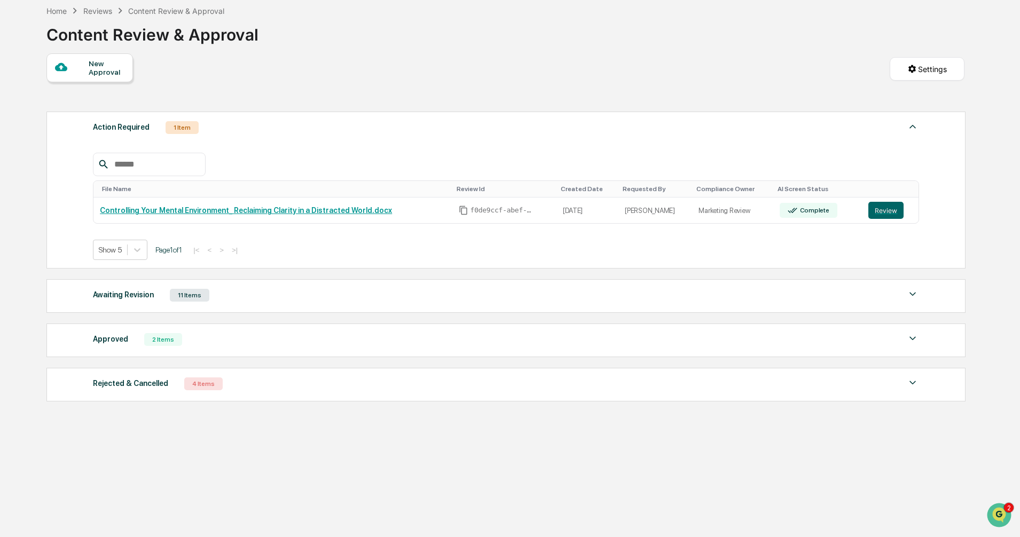
drag, startPoint x: 917, startPoint y: 298, endPoint x: 903, endPoint y: 297, distance: 13.9
click at [917, 299] on img at bounding box center [912, 294] width 13 height 13
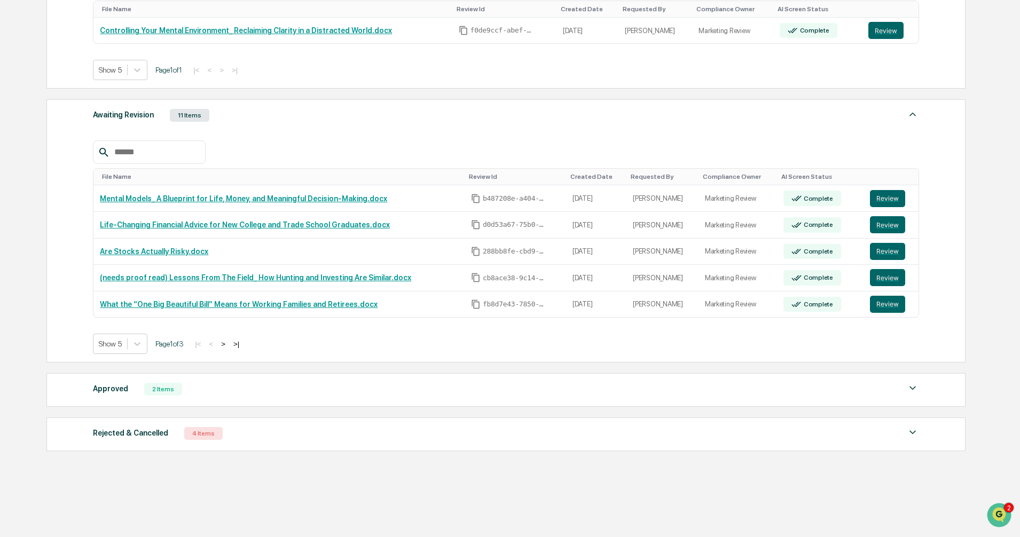
scroll to position [242, 0]
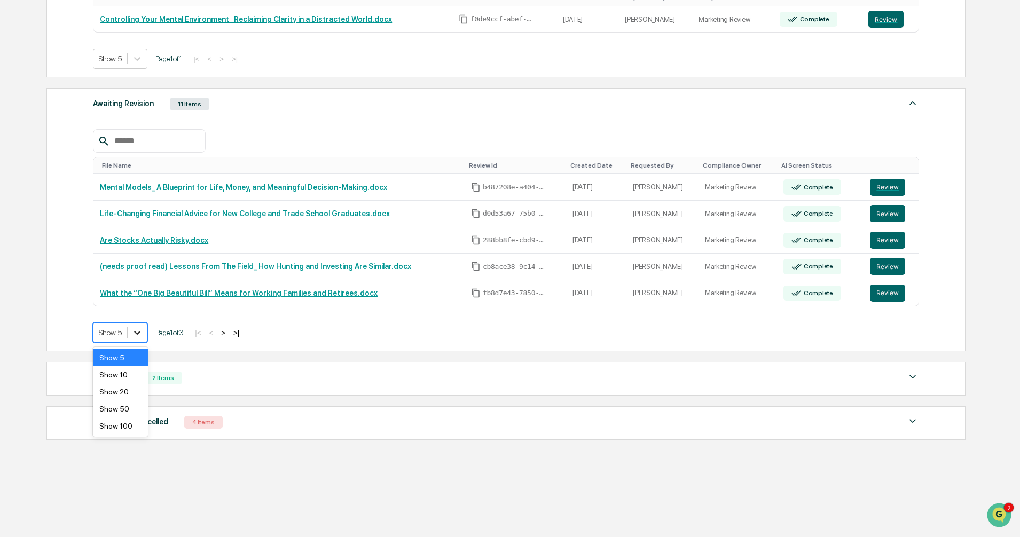
click at [138, 331] on icon at bounding box center [137, 332] width 11 height 11
click at [128, 392] on div "Show 20" at bounding box center [120, 391] width 55 height 17
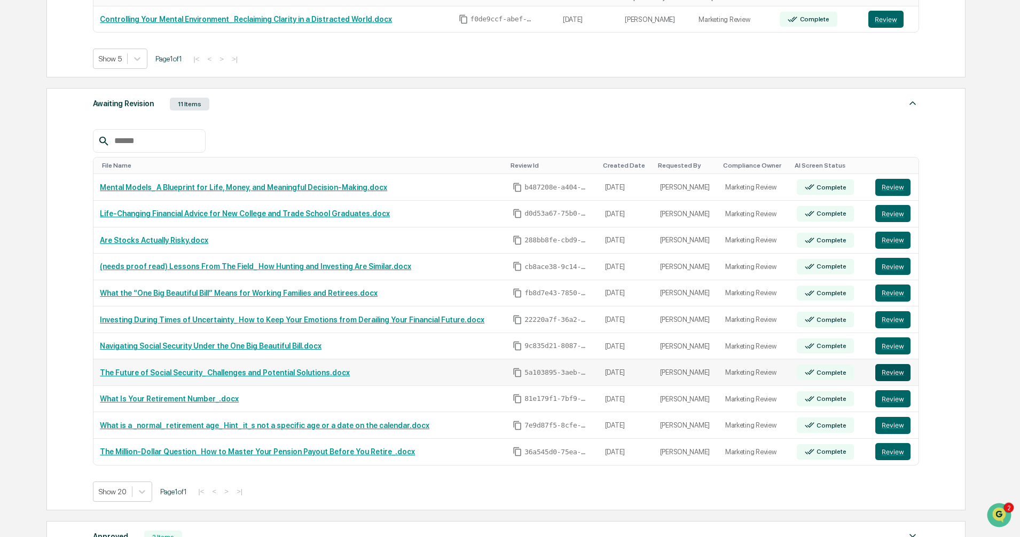
click at [891, 375] on button "Review" at bounding box center [892, 372] width 35 height 17
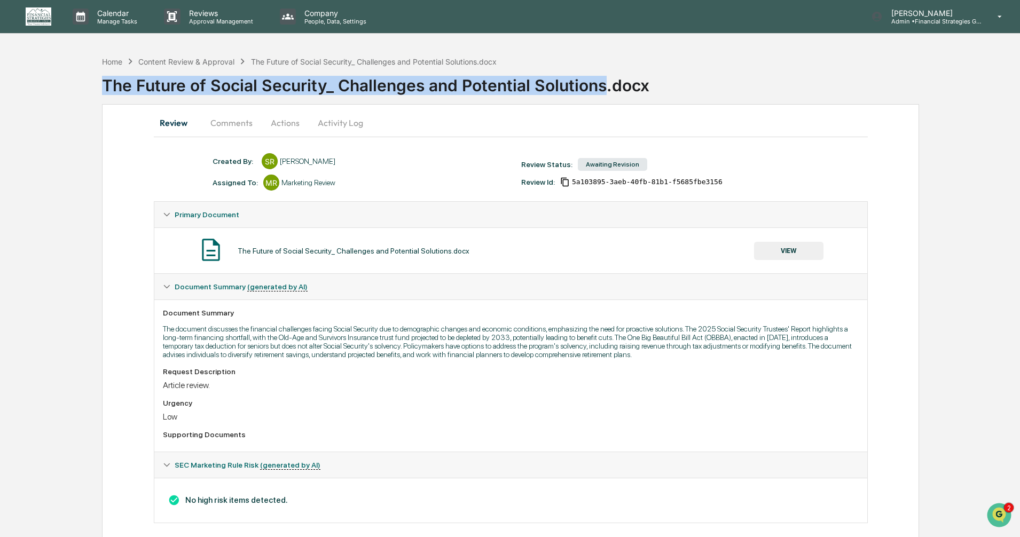
drag, startPoint x: 106, startPoint y: 84, endPoint x: 603, endPoint y: 92, distance: 496.5
click at [603, 92] on div "The Future of Social Security_ Challenges and Potential Solutions.docx" at bounding box center [561, 81] width 918 height 28
copy div "The Future of Social Security_ Challenges and Potential Solutions"
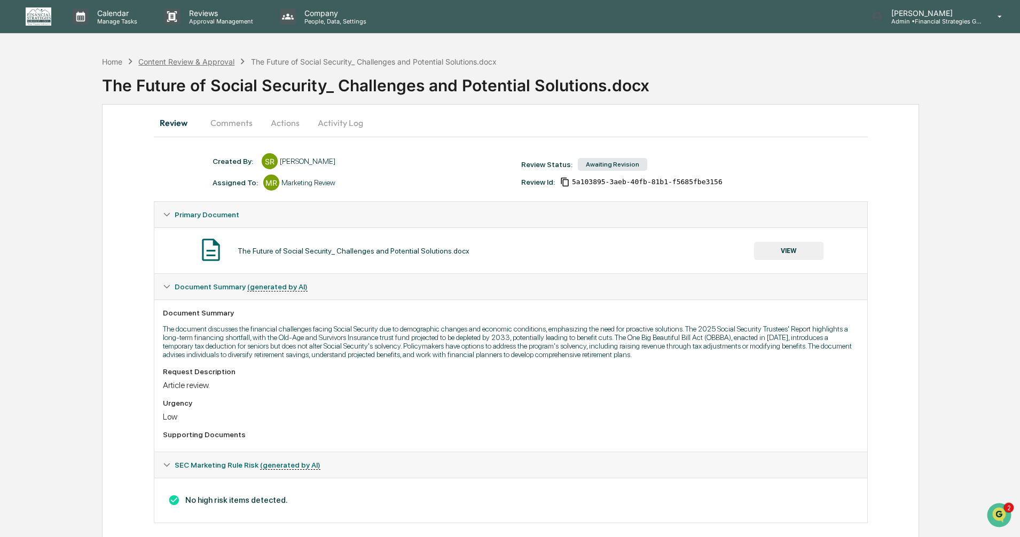
click at [207, 64] on div "Content Review & Approval" at bounding box center [186, 61] width 96 height 9
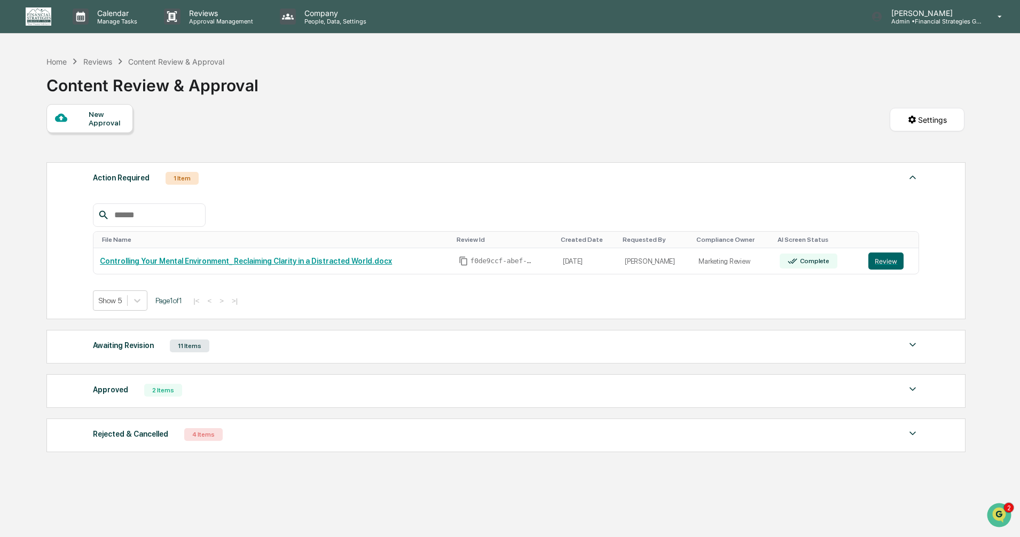
click at [422, 346] on div "Awaiting Revision 11 Items" at bounding box center [506, 345] width 826 height 15
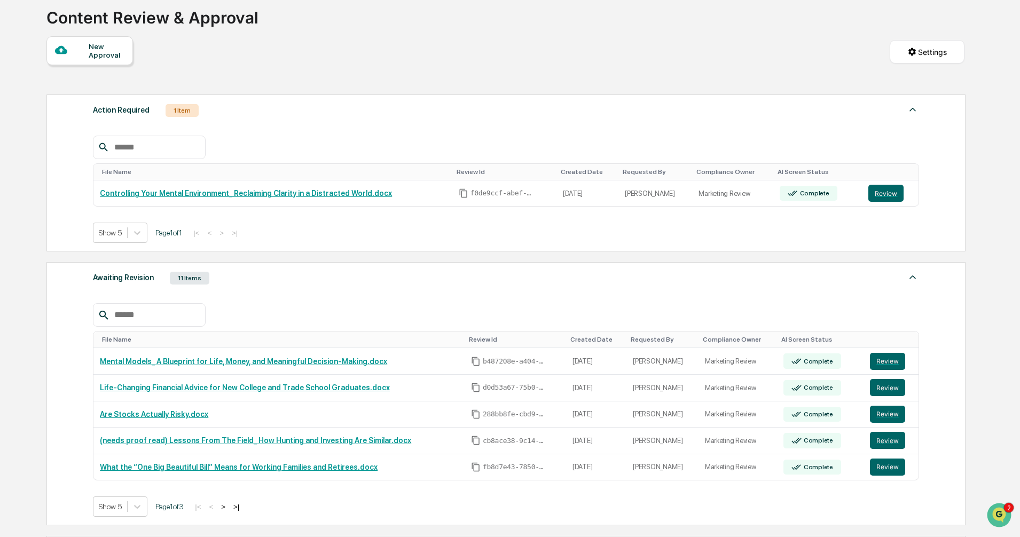
scroll to position [242, 0]
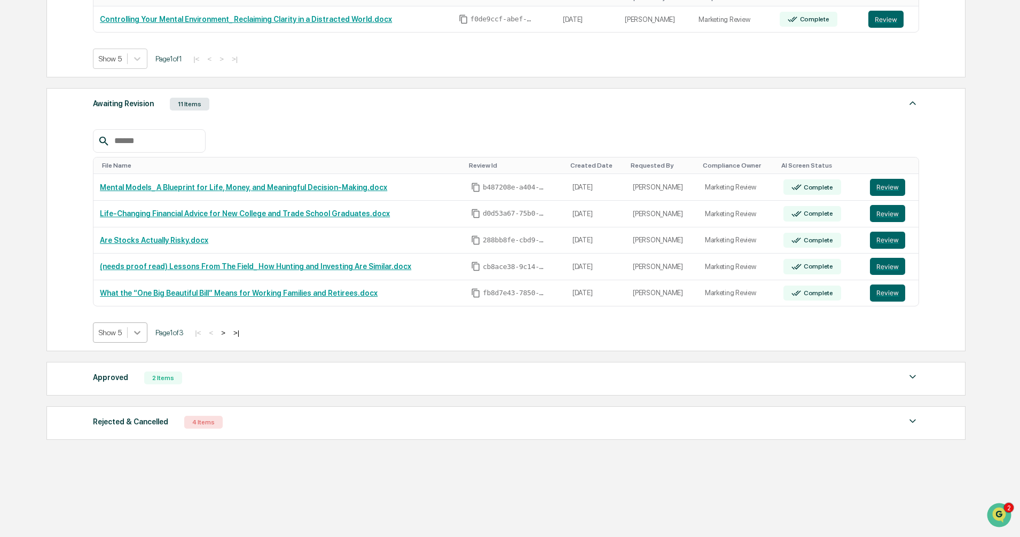
click at [139, 335] on icon at bounding box center [137, 332] width 11 height 11
click at [133, 401] on div "Show 50" at bounding box center [120, 408] width 55 height 17
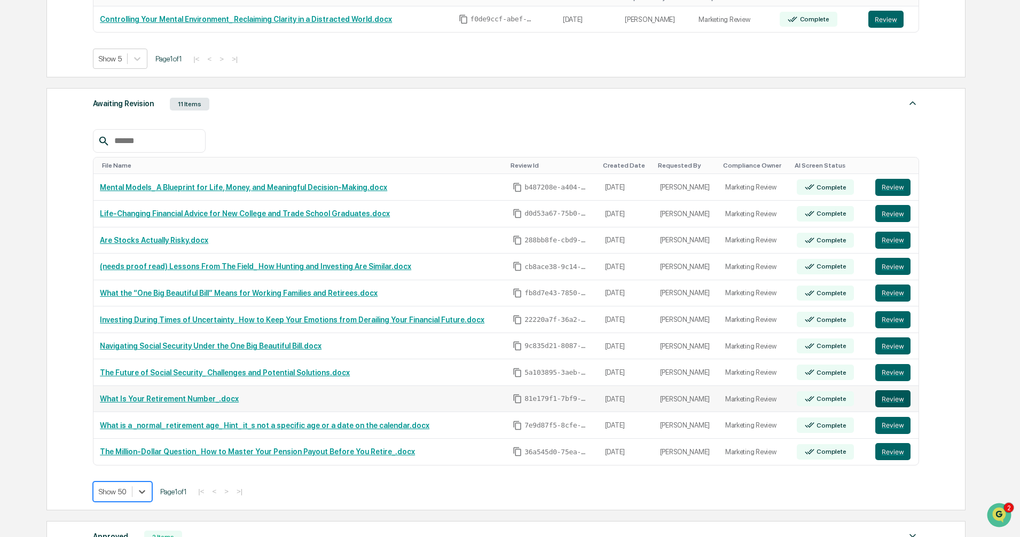
click at [884, 397] on button "Review" at bounding box center [892, 398] width 35 height 17
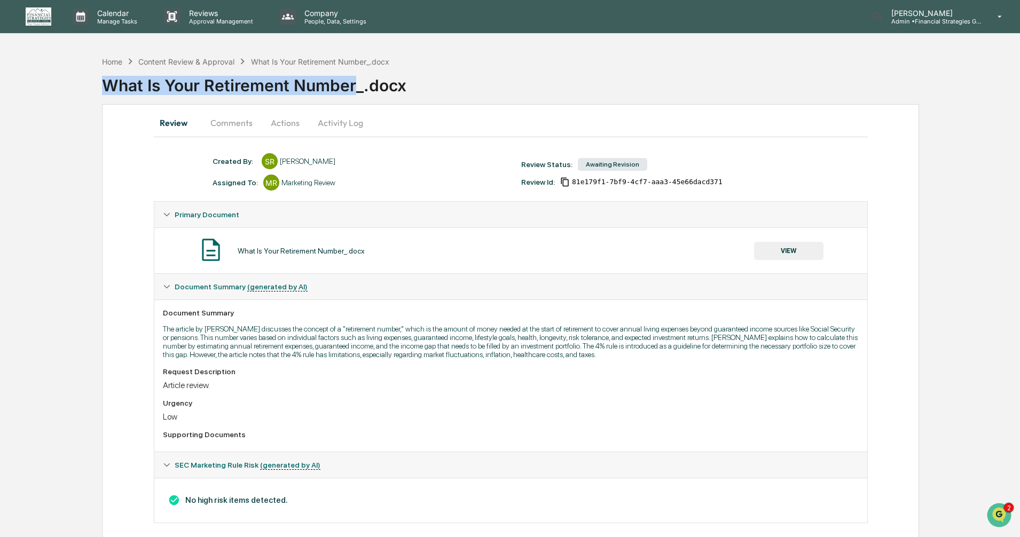
drag, startPoint x: 104, startPoint y: 84, endPoint x: 355, endPoint y: 89, distance: 251.5
click at [355, 89] on div "What Is Your Retirement Number_.docx" at bounding box center [561, 81] width 918 height 28
copy div "What Is Your Retirement Number"
click at [186, 61] on div "Content Review & Approval" at bounding box center [186, 61] width 96 height 9
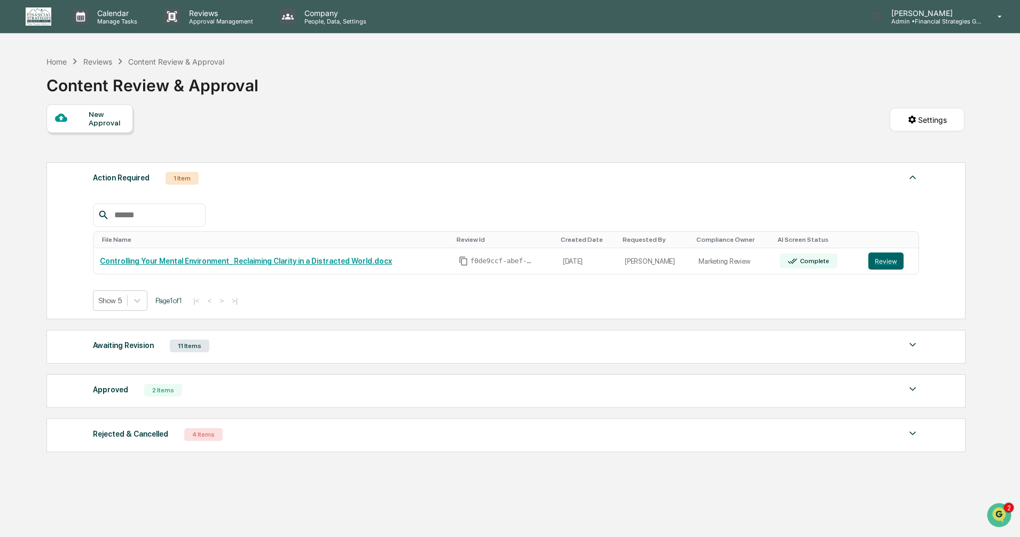
click at [271, 340] on div "Awaiting Revision 11 Items" at bounding box center [506, 345] width 826 height 15
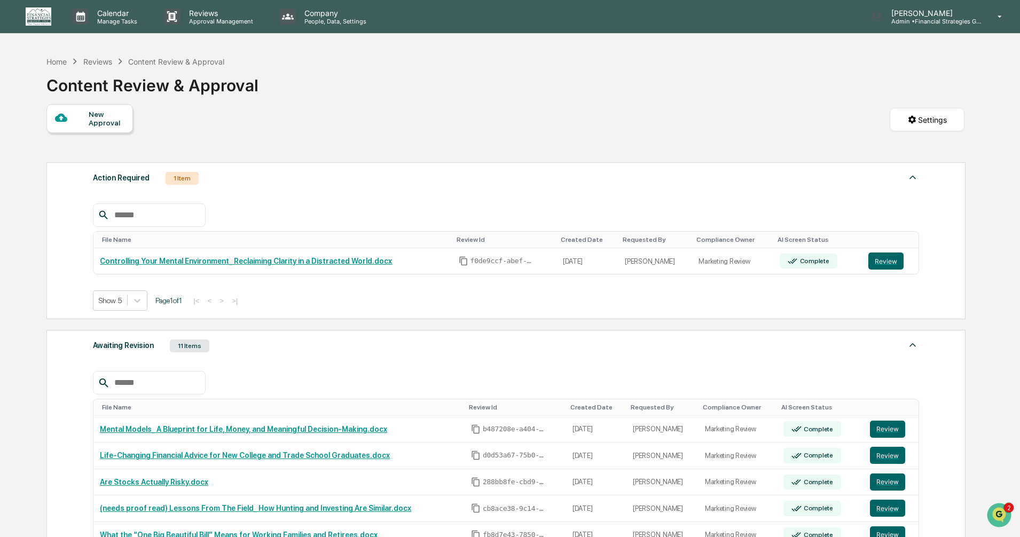
scroll to position [214, 0]
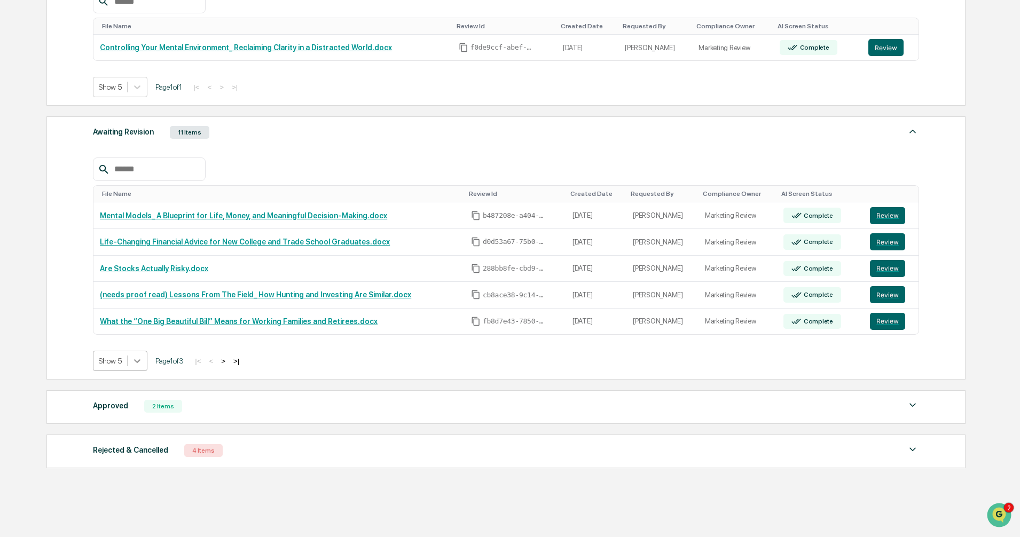
click at [135, 370] on div at bounding box center [137, 360] width 19 height 19
click at [108, 423] on div "Show 20" at bounding box center [120, 420] width 55 height 17
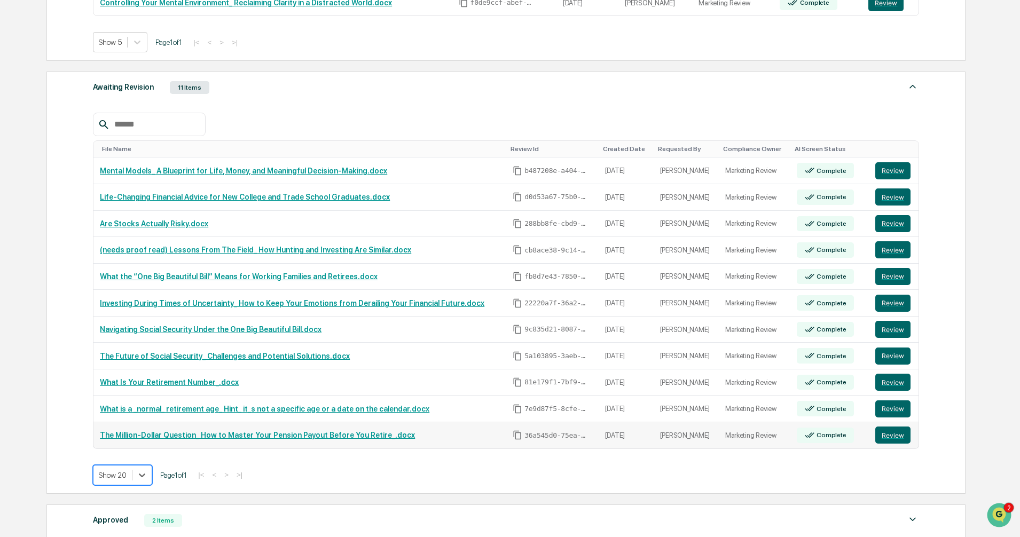
scroll to position [320, 0]
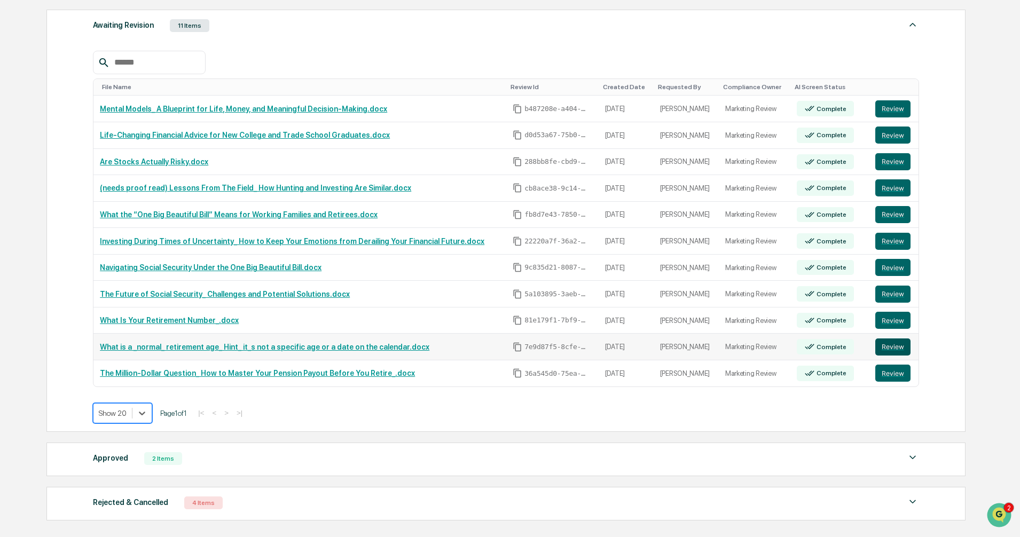
click at [892, 348] on button "Review" at bounding box center [892, 346] width 35 height 17
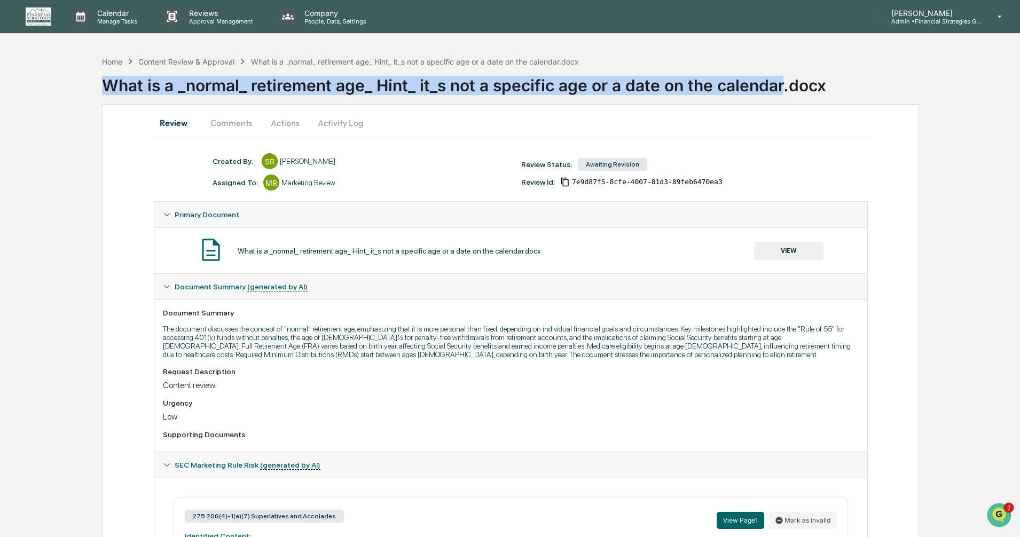
drag, startPoint x: 105, startPoint y: 84, endPoint x: 782, endPoint y: 79, distance: 677.4
click at [782, 79] on div "What is a _normal_ retirement age_ Hint_ it_s not a specific age or a date on t…" at bounding box center [561, 81] width 918 height 28
copy div "What is a _normal_ retirement age_ Hint_ it_s not a specific age or a date on t…"
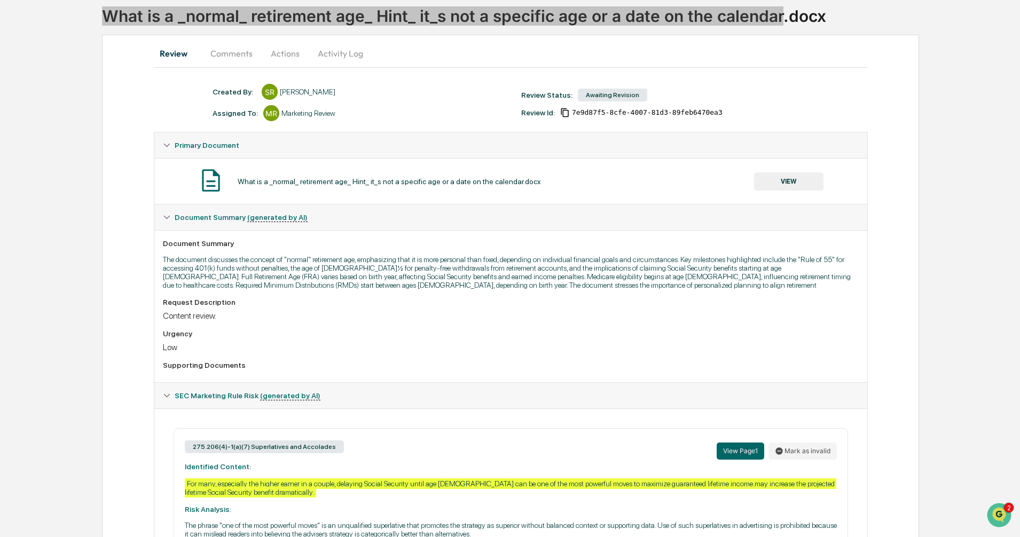
scroll to position [148, 0]
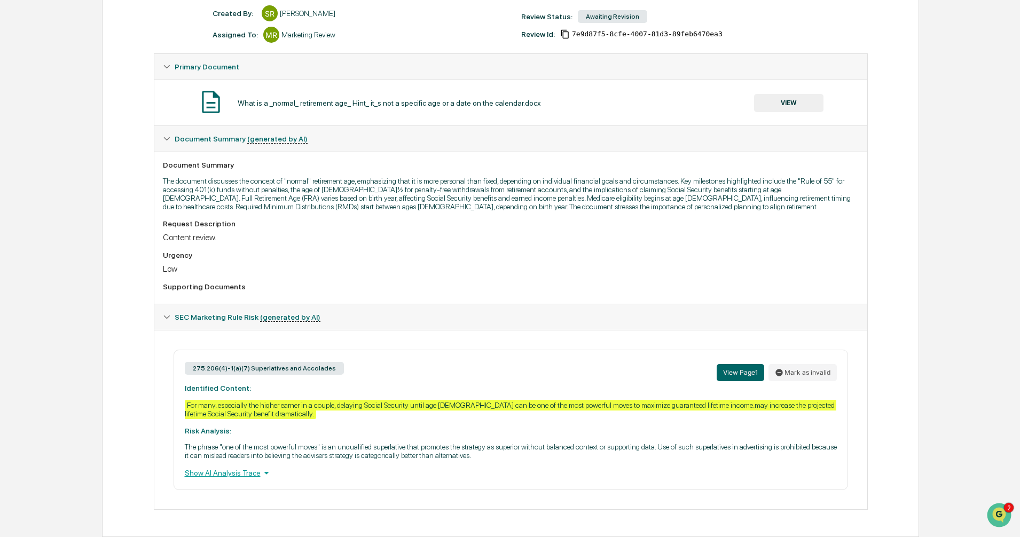
click at [111, 366] on div "Review Comments Actions Activity Log Created By: ‎ ‎ SR Stephen Robinson Assign…" at bounding box center [510, 246] width 817 height 581
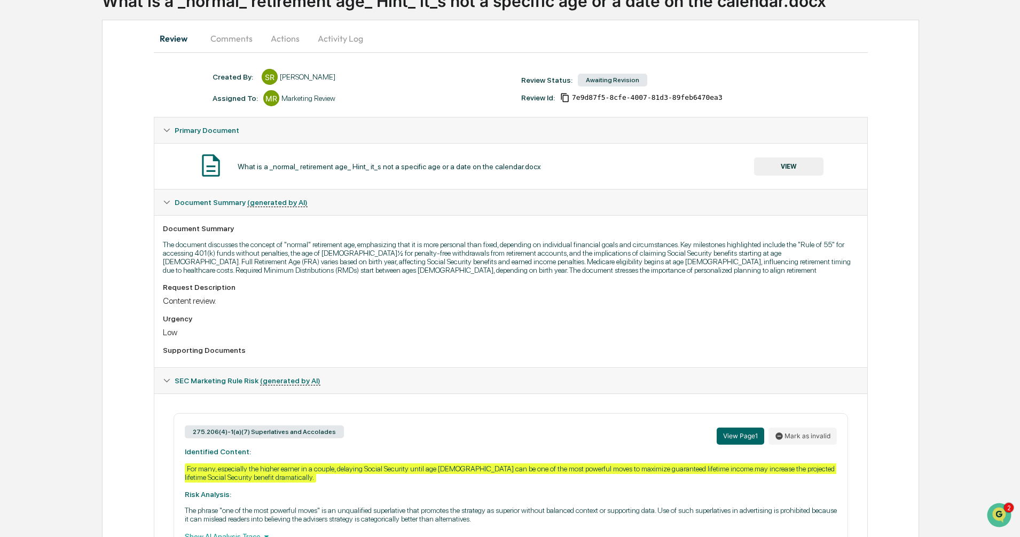
scroll to position [0, 0]
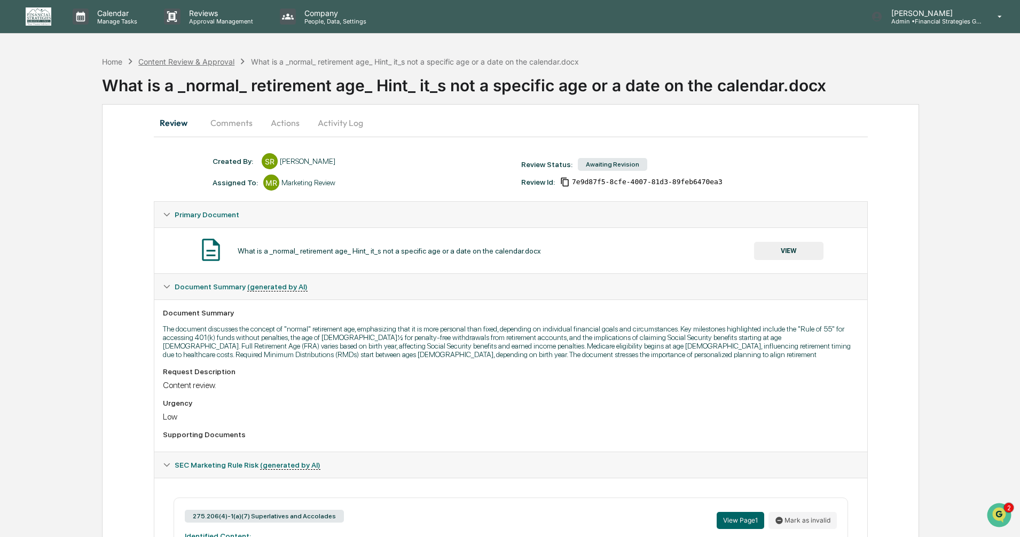
click at [203, 62] on div "Content Review & Approval" at bounding box center [186, 61] width 96 height 9
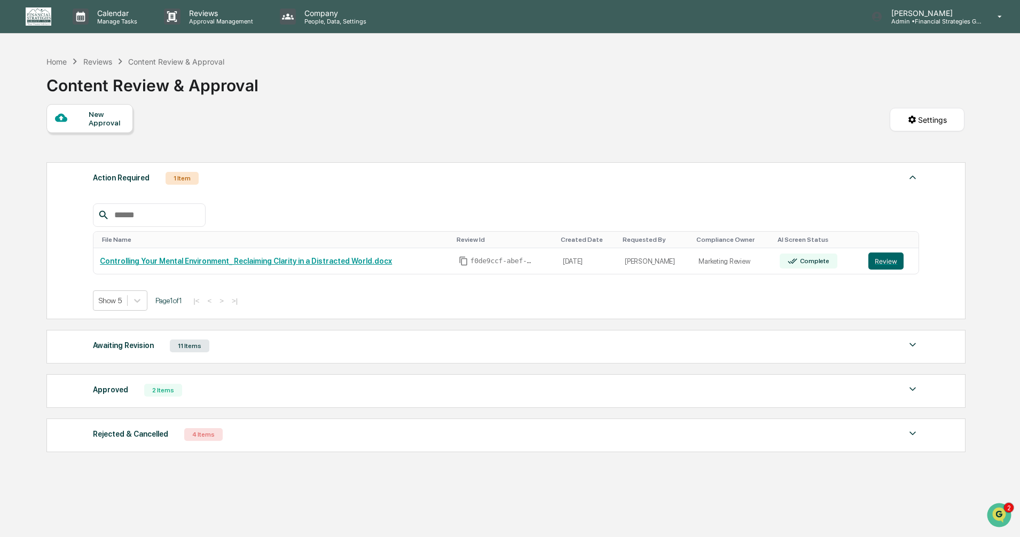
click at [266, 350] on div "Awaiting Revision 11 Items" at bounding box center [506, 345] width 826 height 15
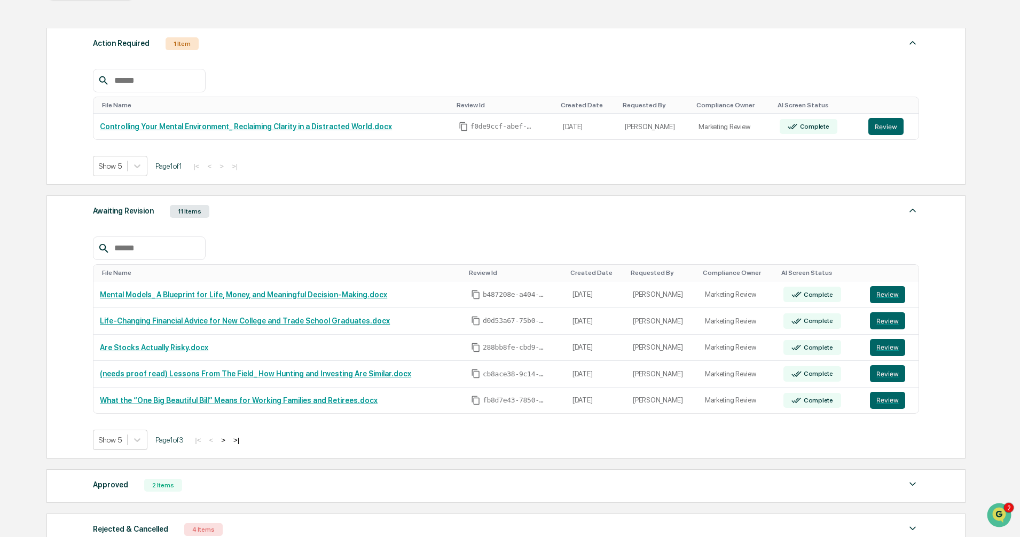
scroll to position [242, 0]
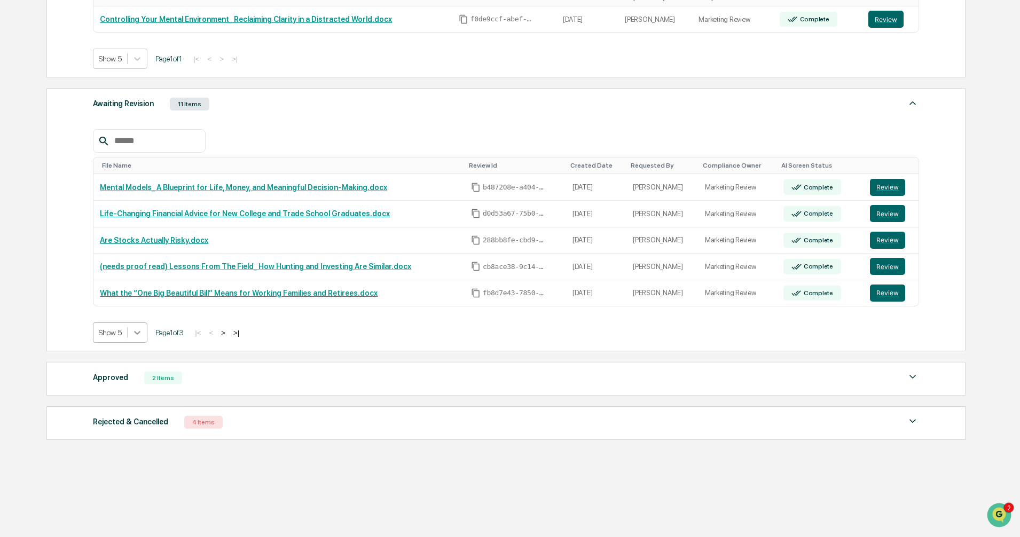
click at [131, 331] on div at bounding box center [137, 332] width 19 height 19
click at [133, 393] on div "Show 20" at bounding box center [120, 391] width 55 height 17
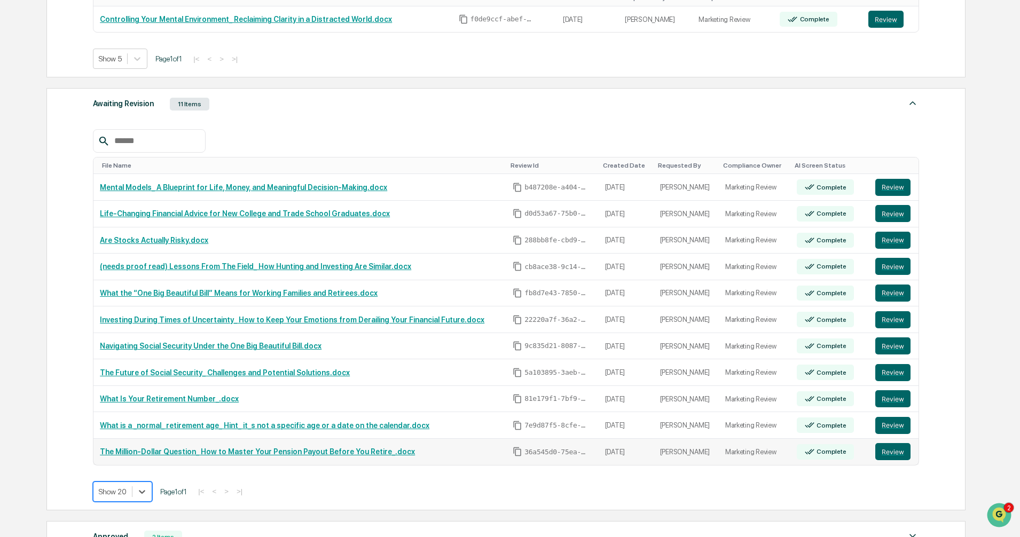
scroll to position [401, 0]
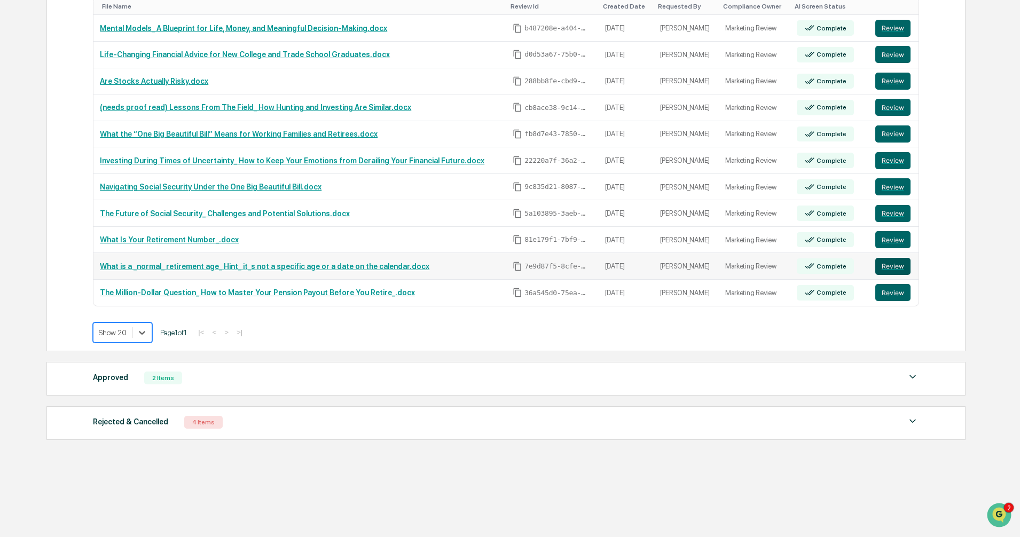
click at [883, 266] on button "Review" at bounding box center [892, 266] width 35 height 17
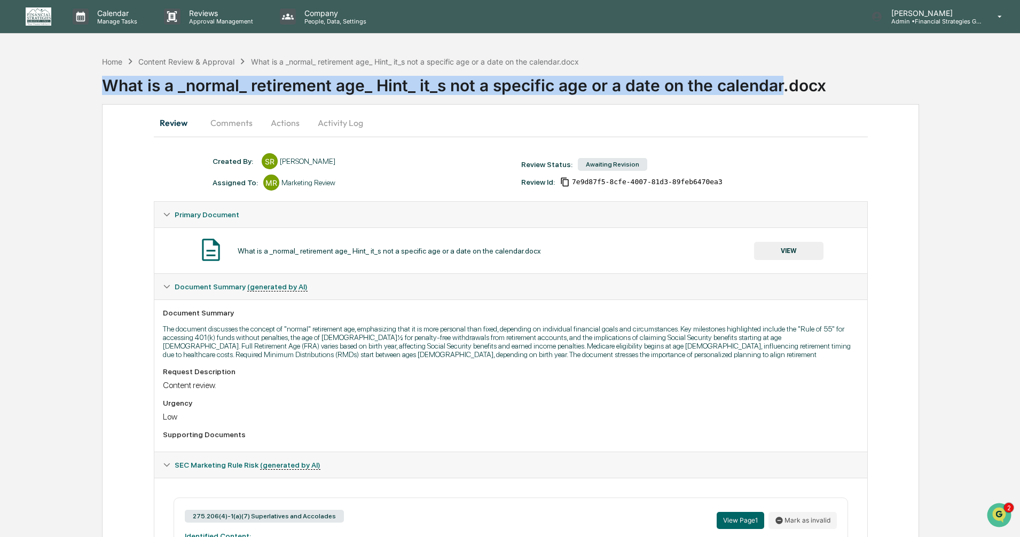
drag, startPoint x: 105, startPoint y: 86, endPoint x: 778, endPoint y: 84, distance: 673.6
click at [778, 84] on div "What is a _normal_ retirement age_ Hint_ it_s not a specific age or a date on t…" at bounding box center [561, 81] width 918 height 28
copy div "What is a _normal_ retirement age_ Hint_ it_s not a specific age or a date on t…"
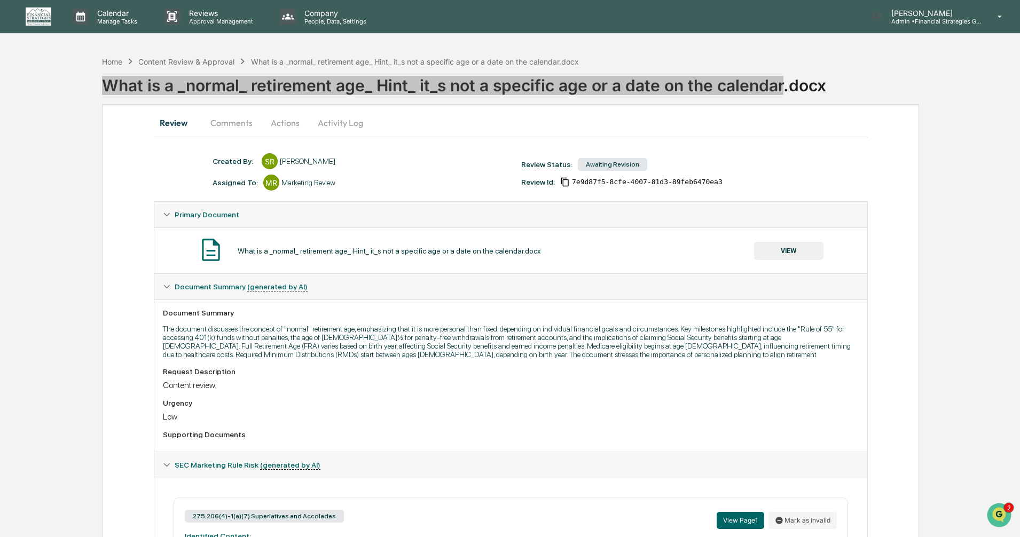
scroll to position [148, 0]
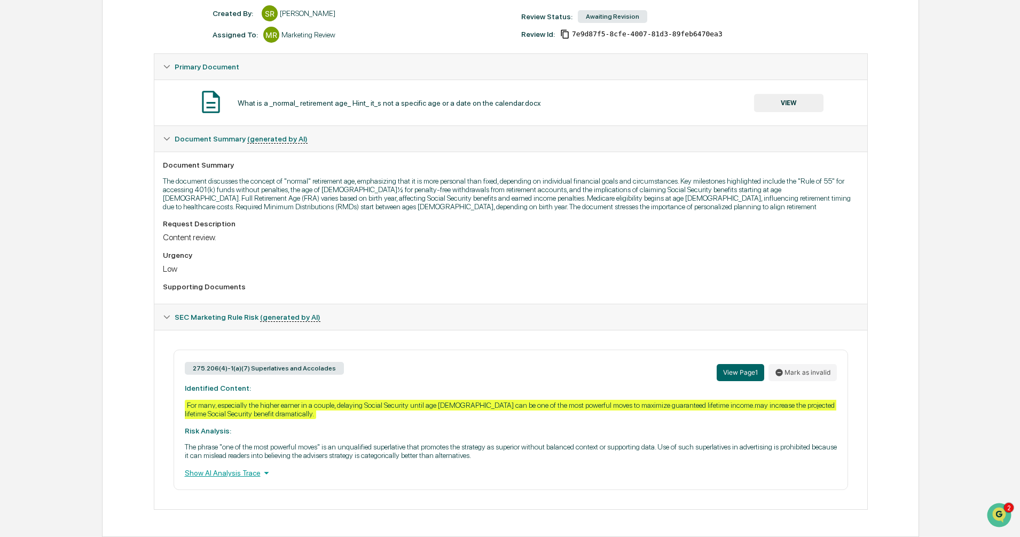
click at [116, 363] on div "Review Comments Actions Activity Log Created By: ‎ ‎ SR Stephen Robinson Assign…" at bounding box center [510, 246] width 817 height 581
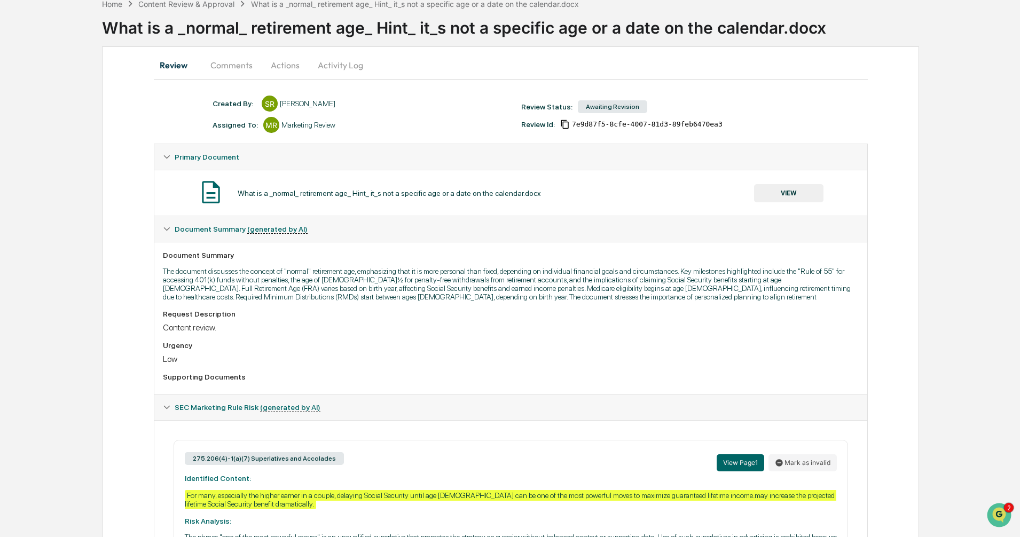
scroll to position [0, 0]
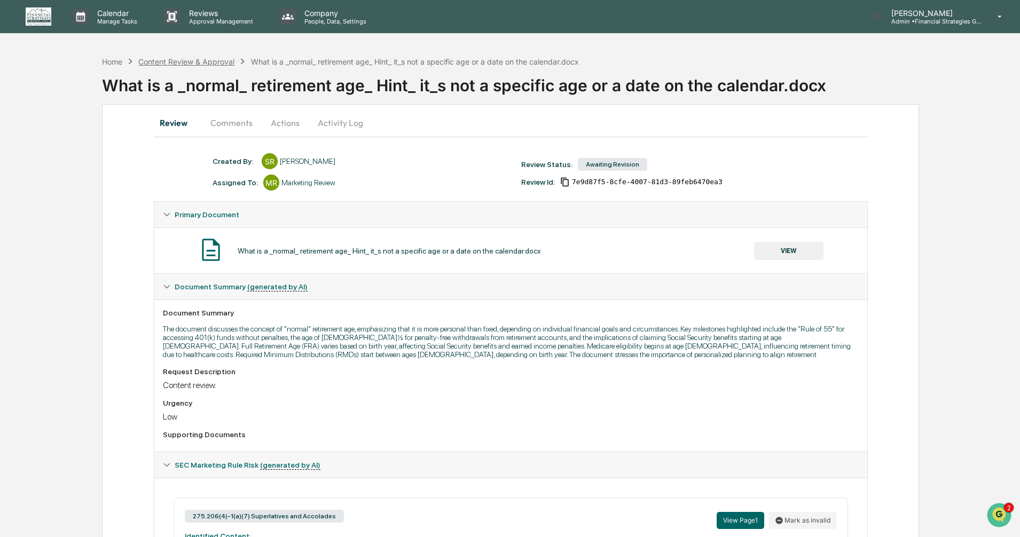
click at [203, 61] on div "Content Review & Approval" at bounding box center [186, 61] width 96 height 9
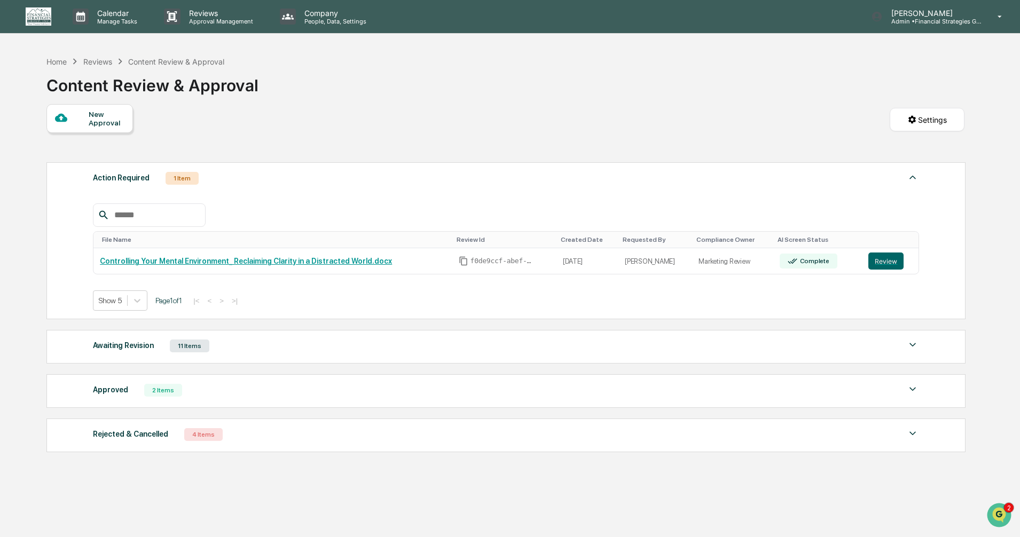
click at [318, 346] on div "Awaiting Revision 11 Items" at bounding box center [506, 345] width 826 height 15
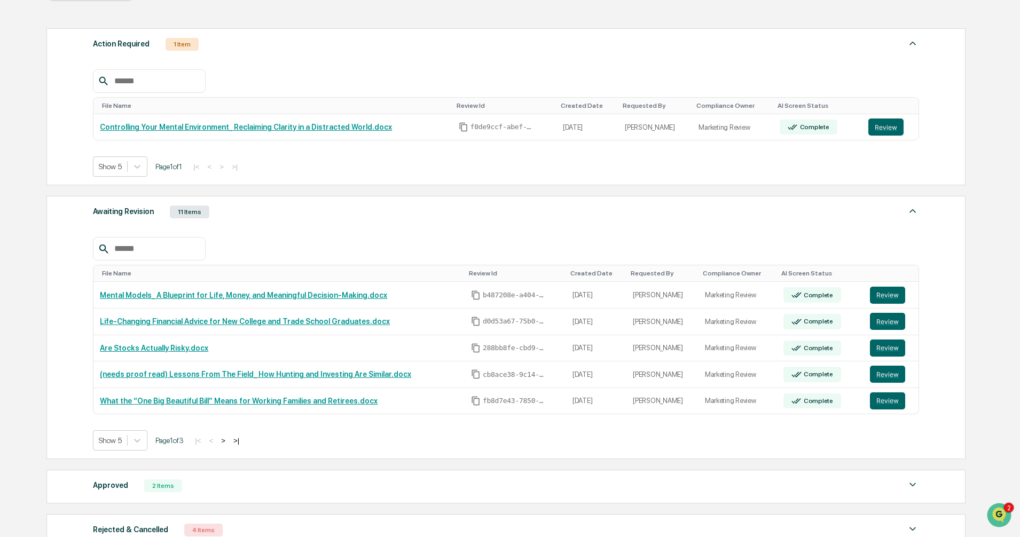
scroll to position [242, 0]
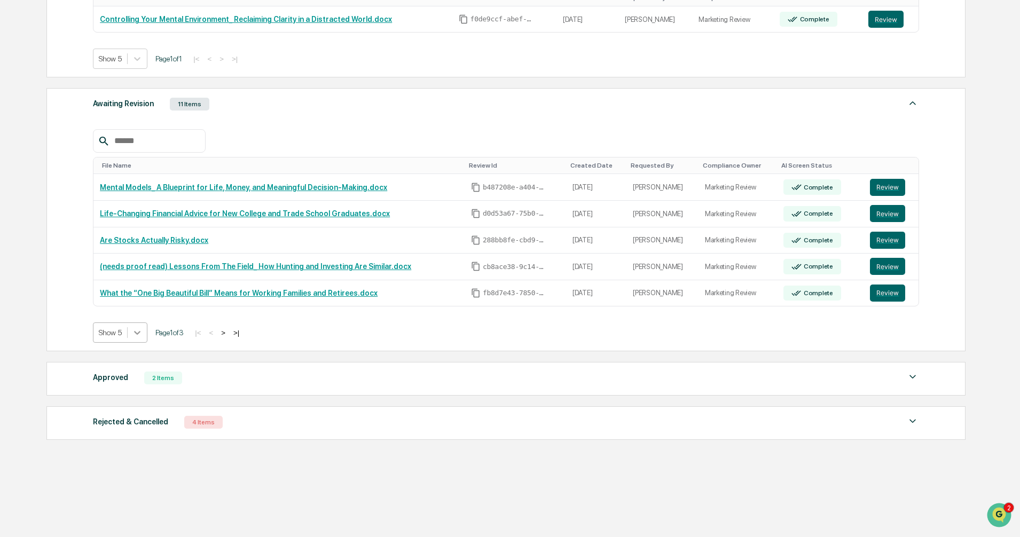
click at [133, 339] on div at bounding box center [137, 332] width 19 height 19
click at [125, 394] on div "Show 20" at bounding box center [120, 391] width 55 height 17
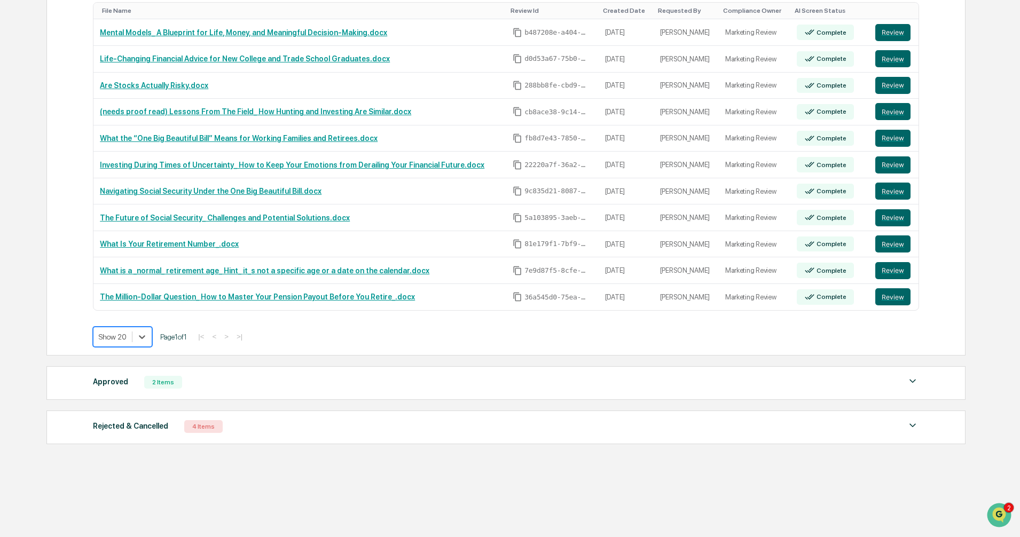
scroll to position [401, 0]
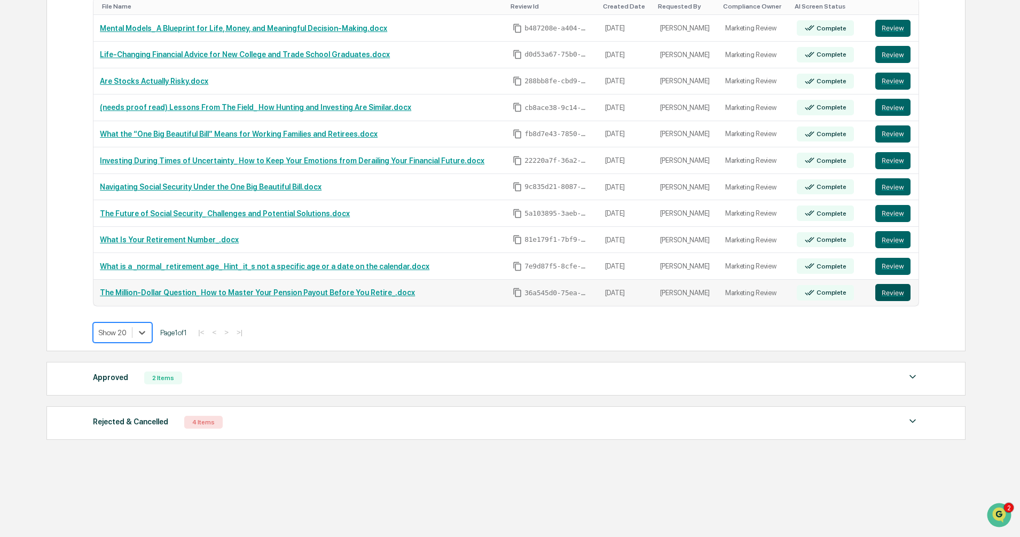
click at [878, 293] on button "Review" at bounding box center [892, 292] width 35 height 17
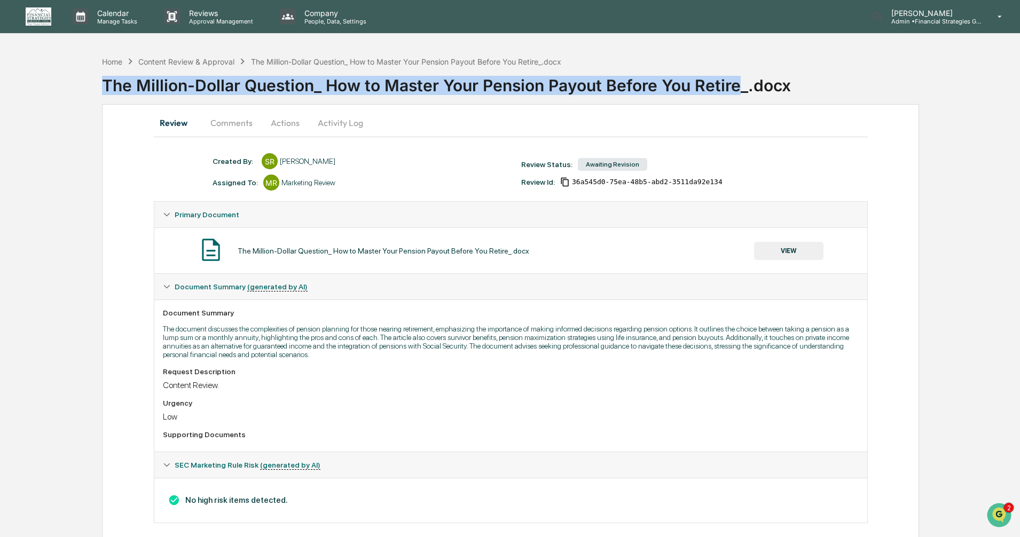
drag, startPoint x: 102, startPoint y: 84, endPoint x: 736, endPoint y: 94, distance: 633.1
click at [736, 94] on div "The Million-Dollar Question_ How to Master Your Pension Payout Before You Retir…" at bounding box center [561, 81] width 918 height 28
copy div "The Million-Dollar Question_ How to Master Your Pension Payout Before You Retire"
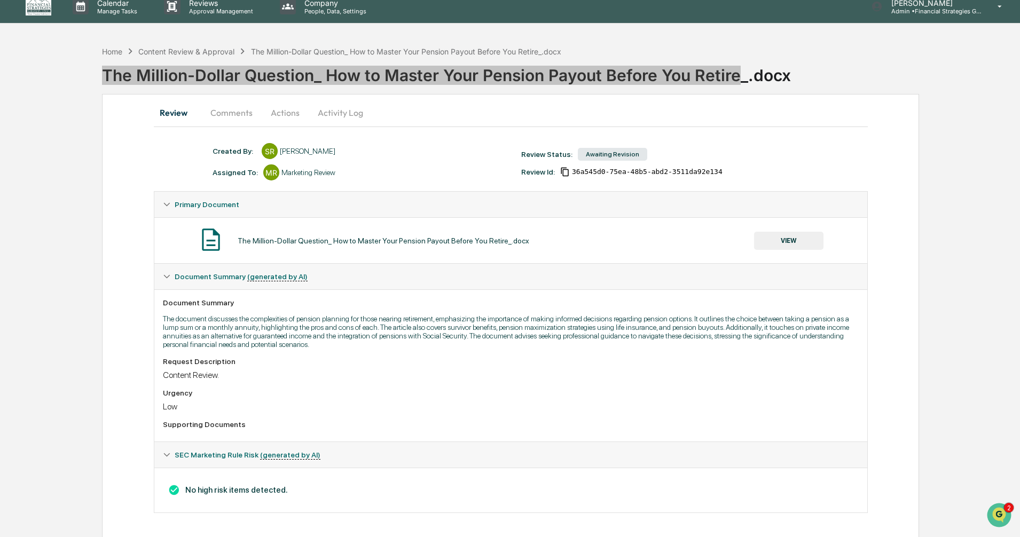
scroll to position [13, 0]
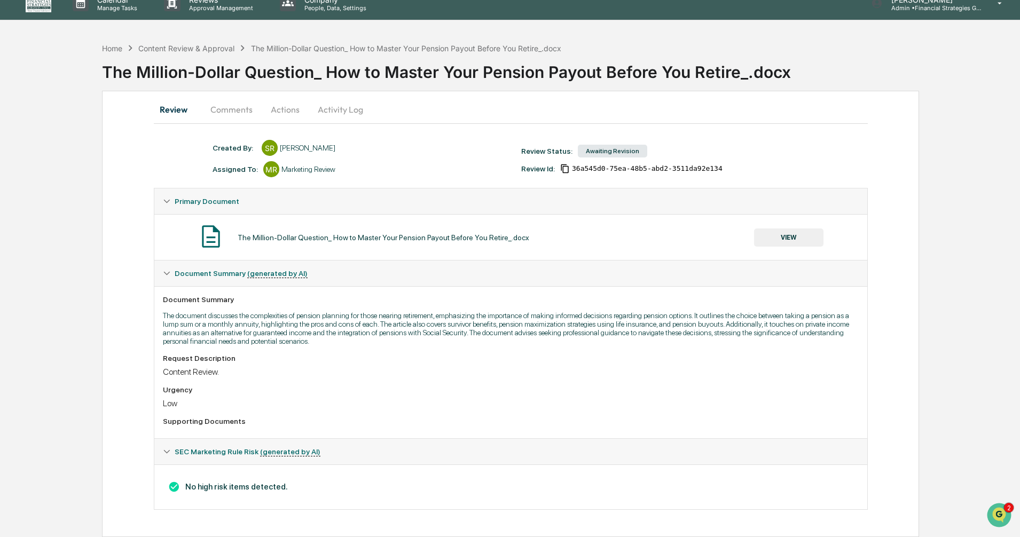
click at [129, 487] on div "Review Comments Actions Activity Log Created By: ‎ ‎ SR Stephen Robinson Assign…" at bounding box center [510, 314] width 817 height 446
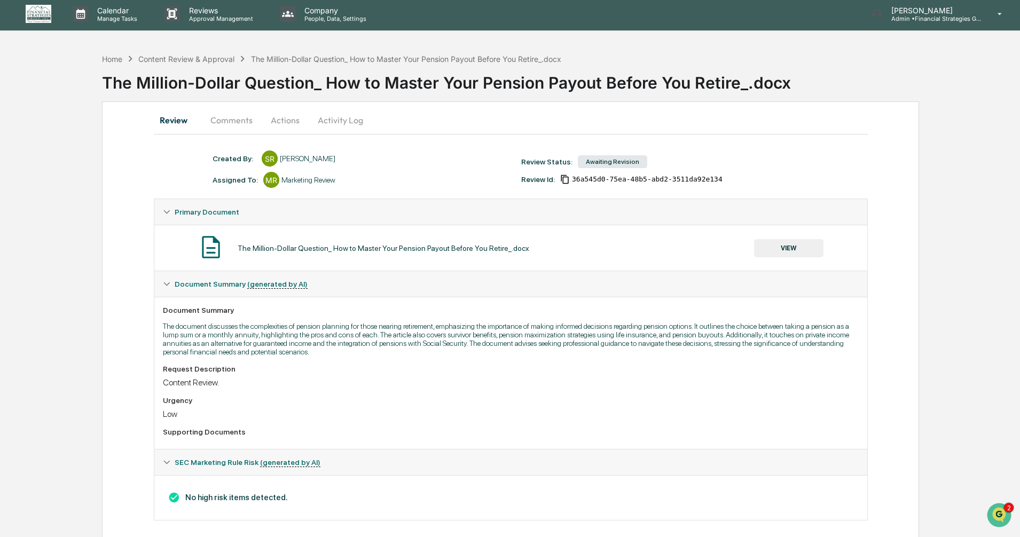
scroll to position [0, 0]
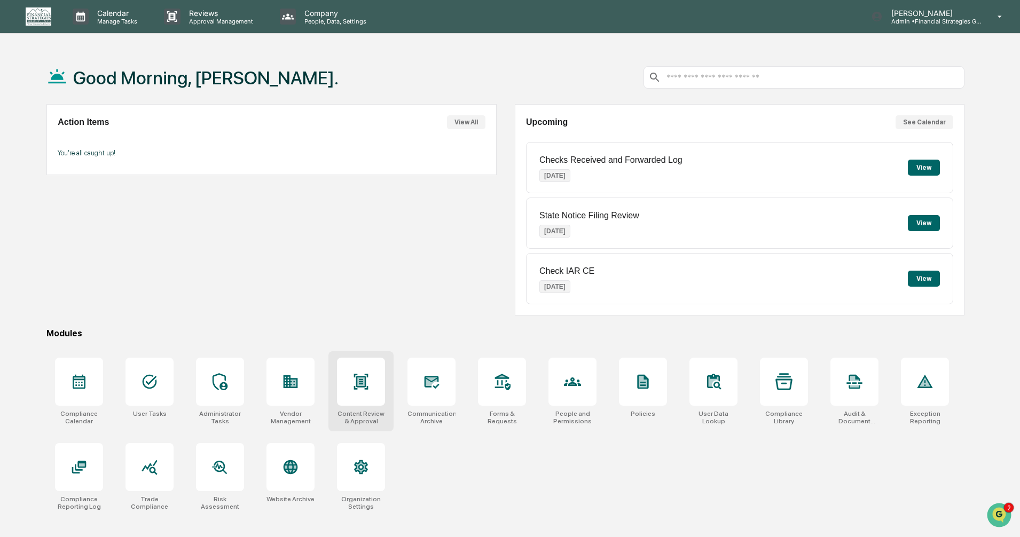
click at [372, 402] on div at bounding box center [361, 382] width 48 height 48
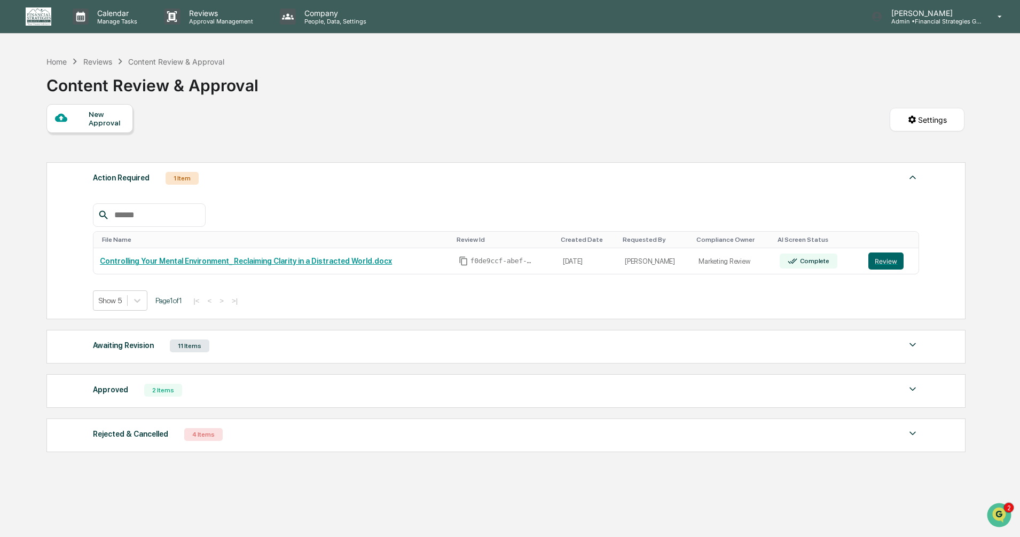
click at [913, 345] on img at bounding box center [912, 344] width 13 height 13
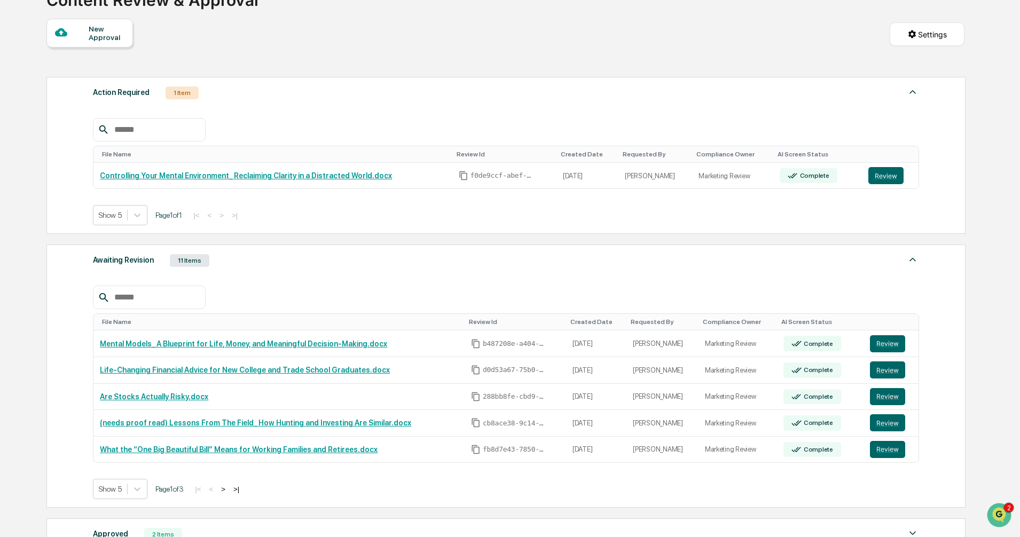
scroll to position [242, 0]
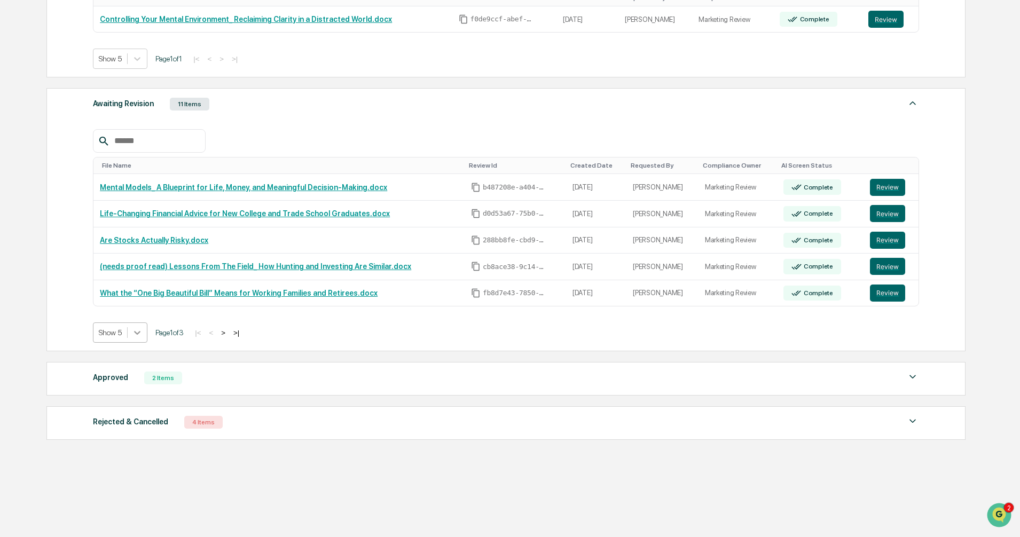
click at [141, 335] on icon at bounding box center [137, 332] width 11 height 11
click at [125, 392] on div "Show 20" at bounding box center [120, 391] width 55 height 17
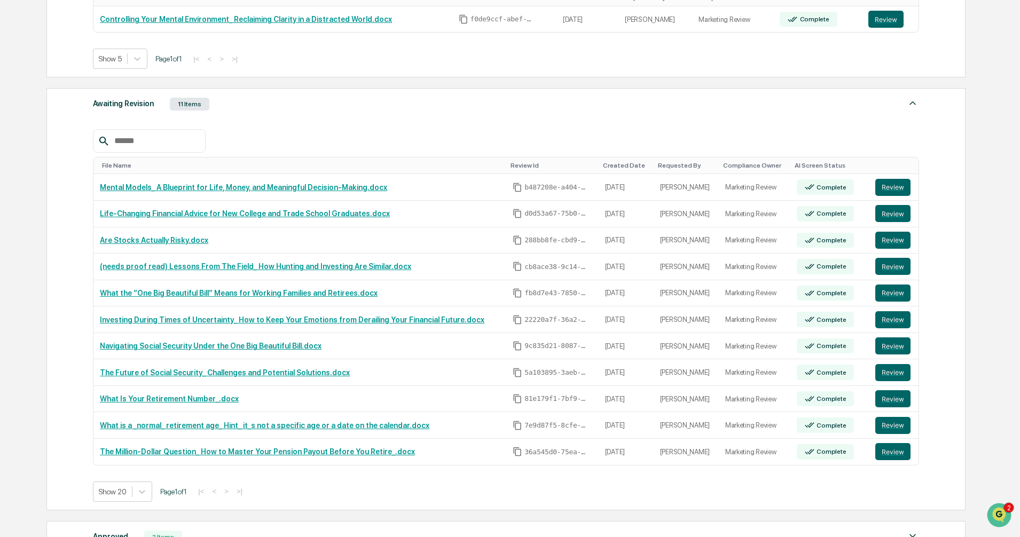
click at [984, 219] on div "Calendar Manage Tasks Reviews Approval Management Company People, Data, Setting…" at bounding box center [510, 227] width 1020 height 938
